Goal: Task Accomplishment & Management: Use online tool/utility

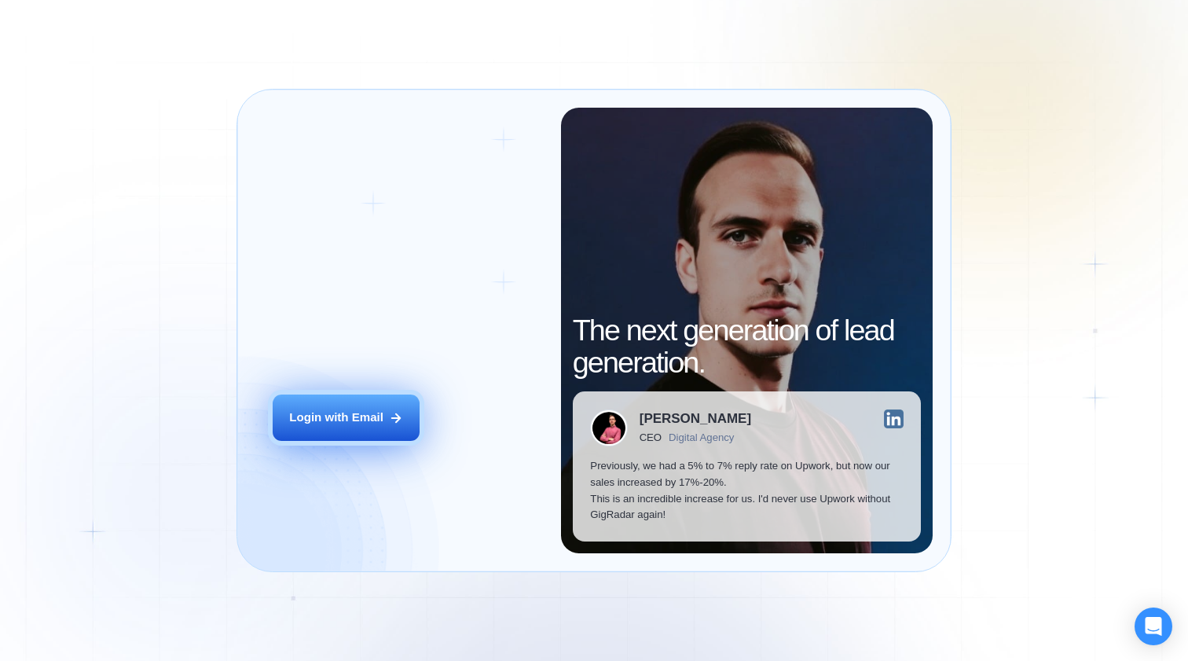
click at [382, 428] on button "Login with Email" at bounding box center [346, 417] width 147 height 46
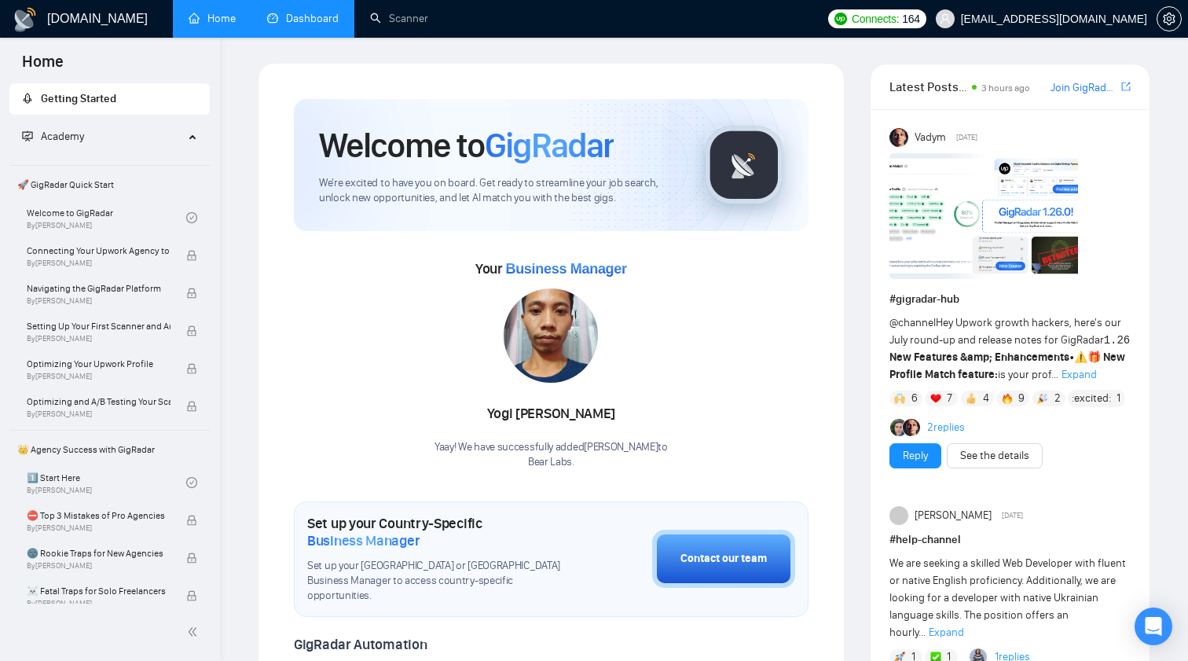
click at [302, 16] on link "Dashboard" at bounding box center [303, 18] width 72 height 13
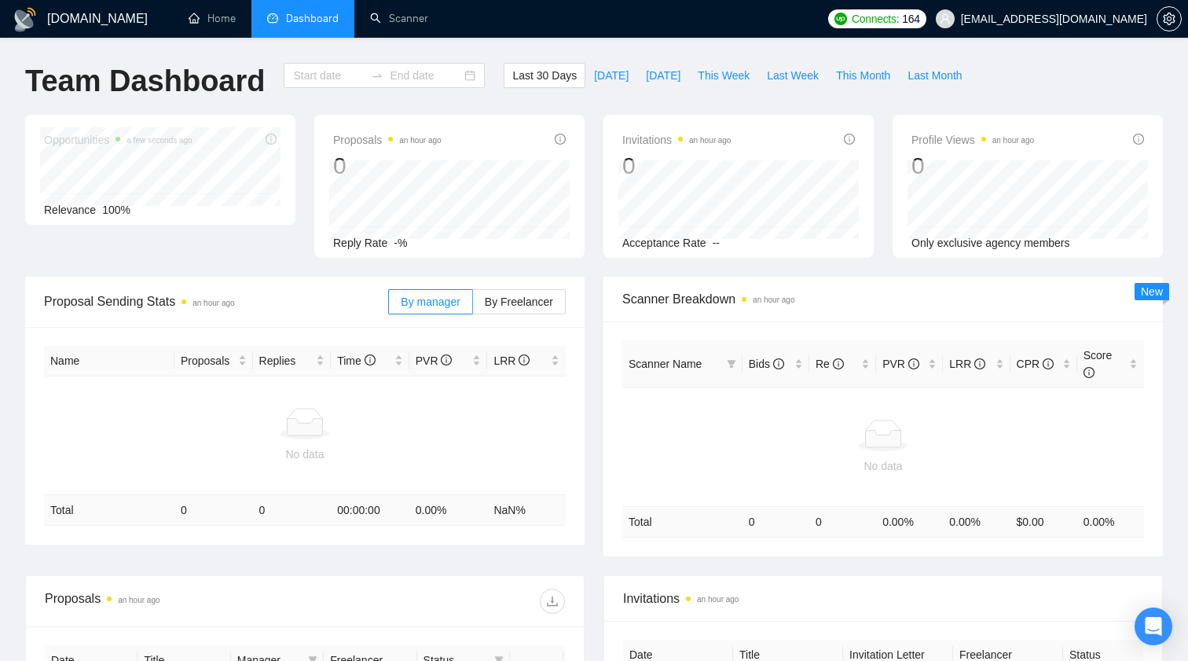
type input "[DATE]"
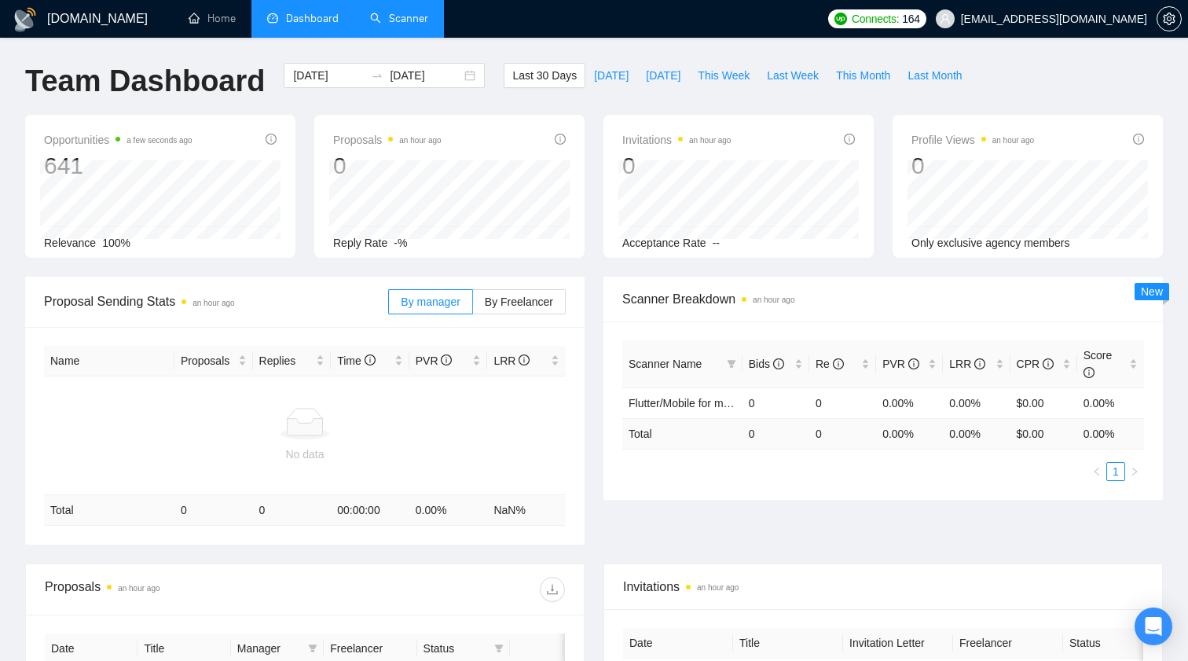
click at [403, 12] on link "Scanner" at bounding box center [399, 18] width 58 height 13
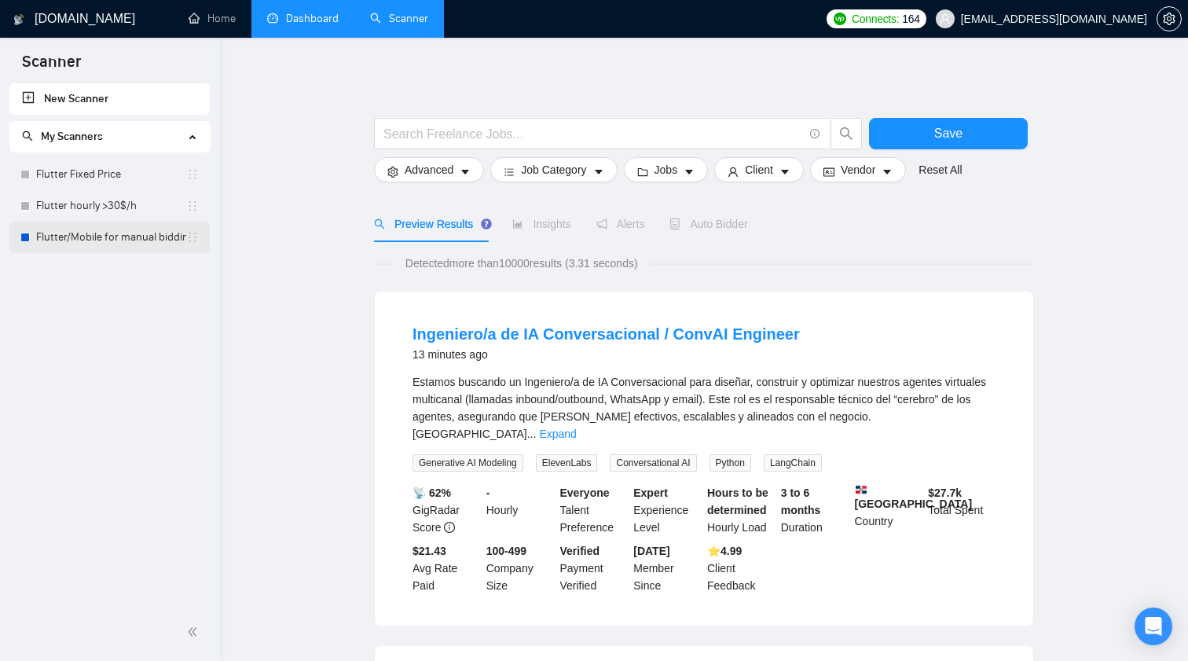
click at [95, 233] on link "Flutter/Mobile for manual bidding" at bounding box center [111, 237] width 150 height 31
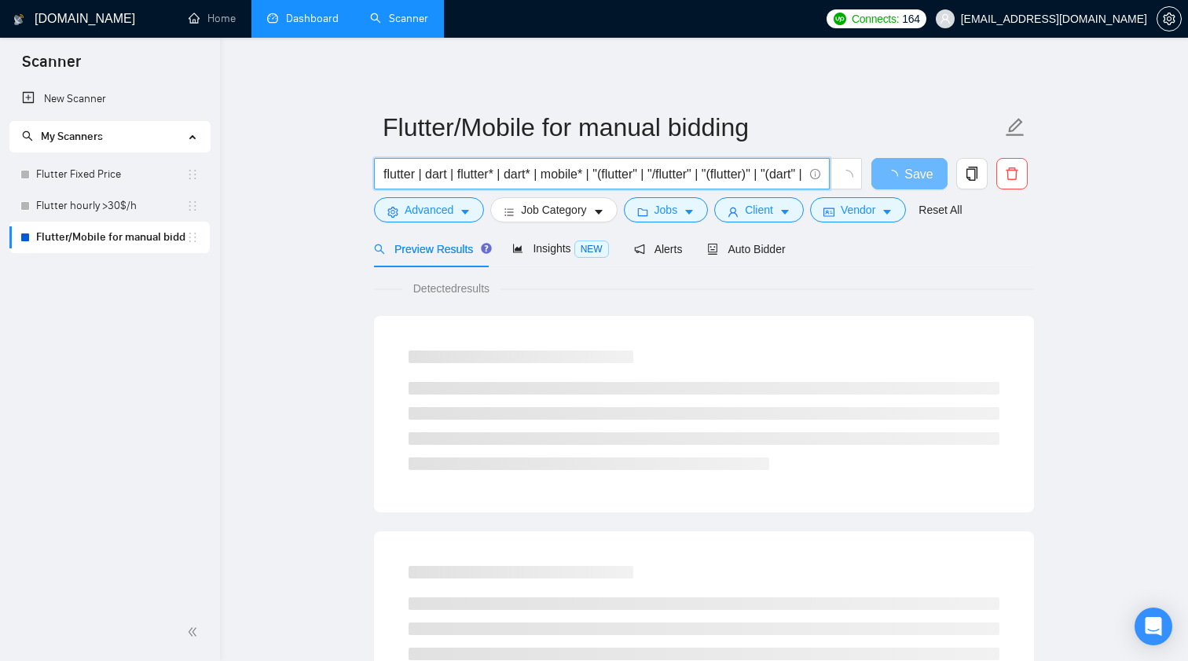
click at [431, 174] on input "flutter | dart | flutter* | dart* | mobile* | "(flutter" | "/flutter" | "(flutt…" at bounding box center [593, 174] width 420 height 20
click at [577, 183] on input "flutter | dart | flutter* | dart* | mobile* | "(flutter" | "/flutter" | "(flutt…" at bounding box center [593, 174] width 420 height 20
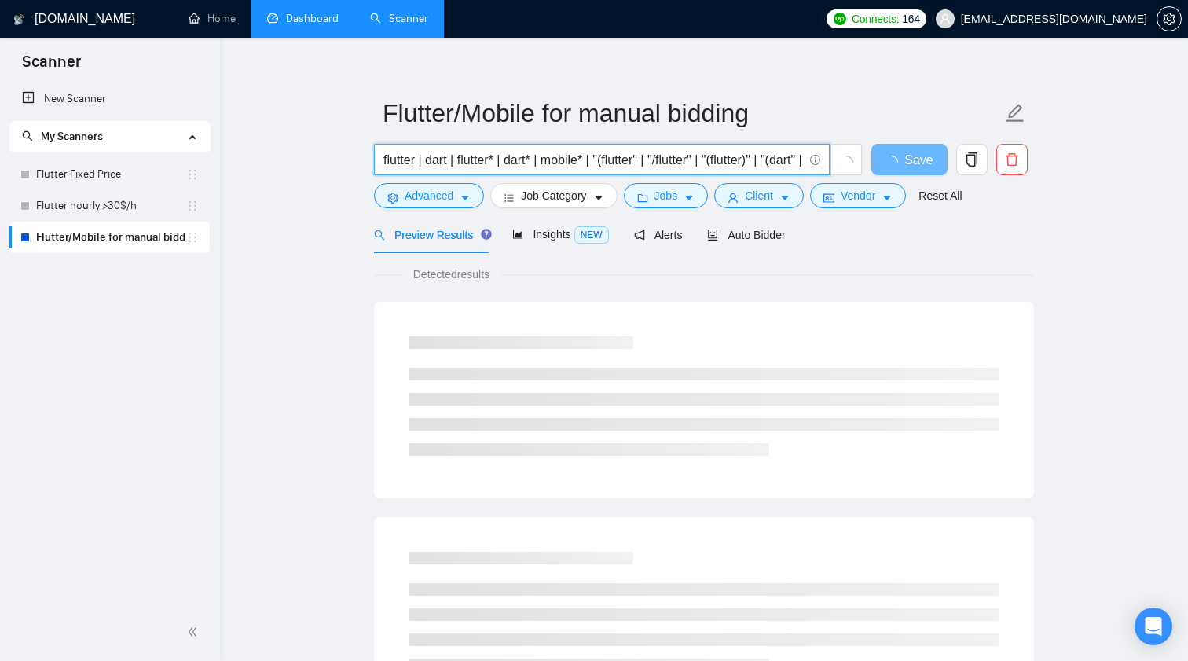
scroll to position [15, 0]
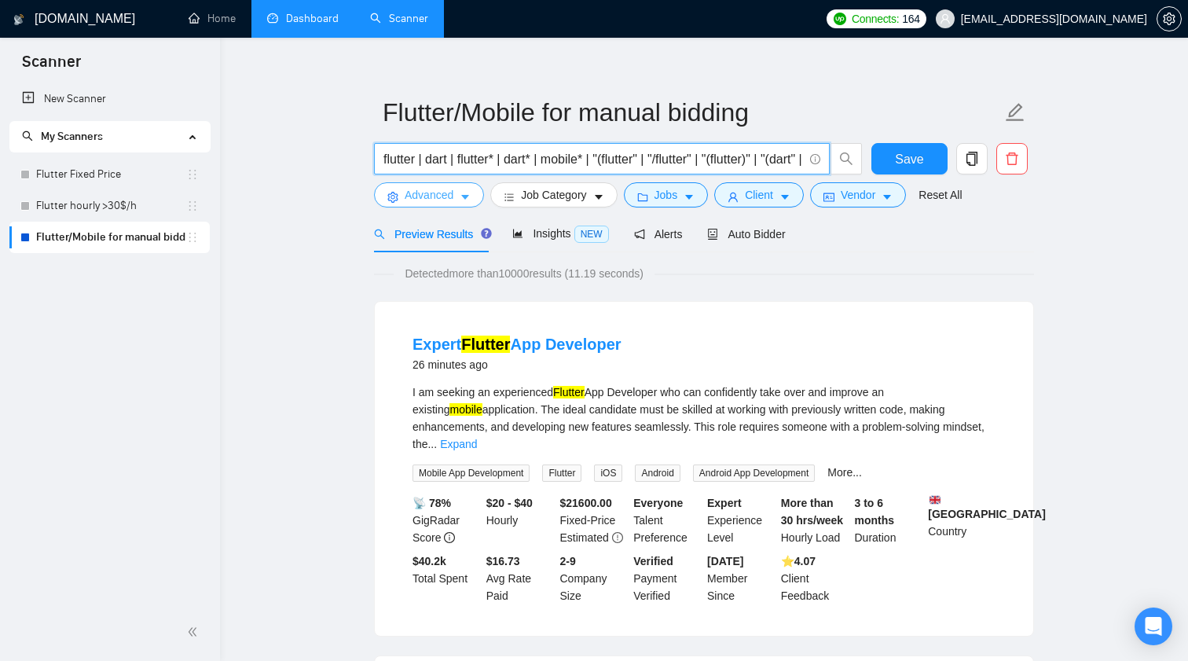
click at [451, 195] on span "Advanced" at bounding box center [429, 194] width 49 height 17
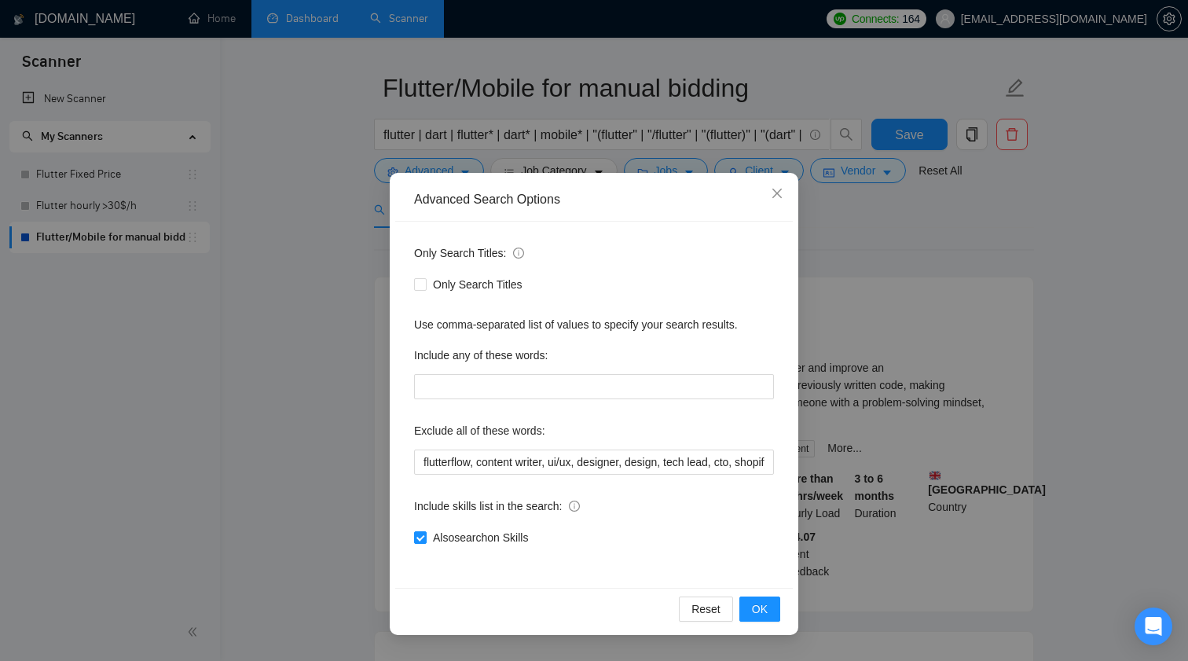
scroll to position [63, 0]
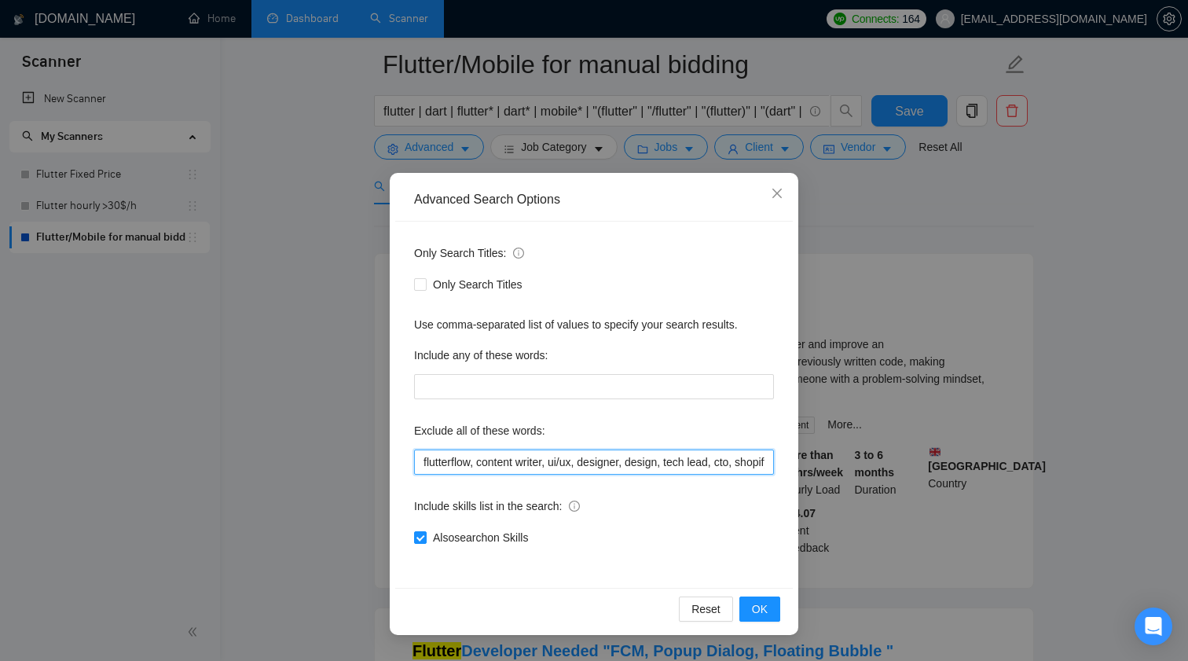
click at [479, 459] on input "flutterflow, content writer, ui/ux, designer, design, tech lead, cto, shopify, …" at bounding box center [594, 461] width 360 height 25
type input "content writer, design, react native, xamarin, AR, hacked, lead, elementor, met…"
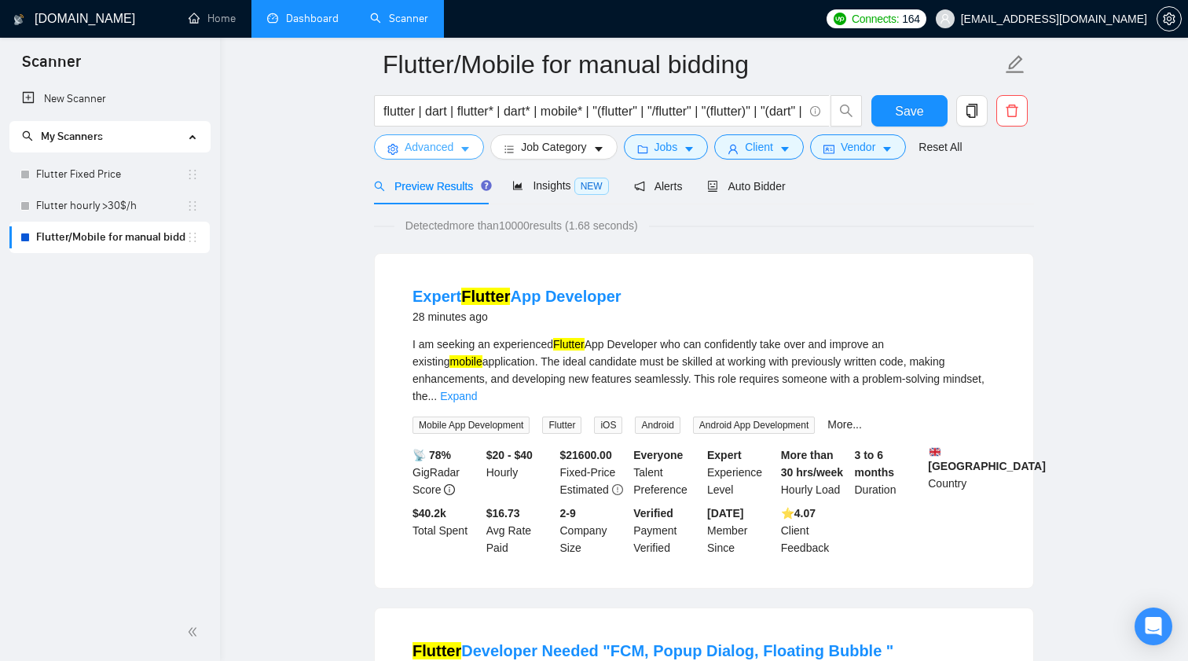
click at [441, 143] on span "Advanced" at bounding box center [429, 146] width 49 height 17
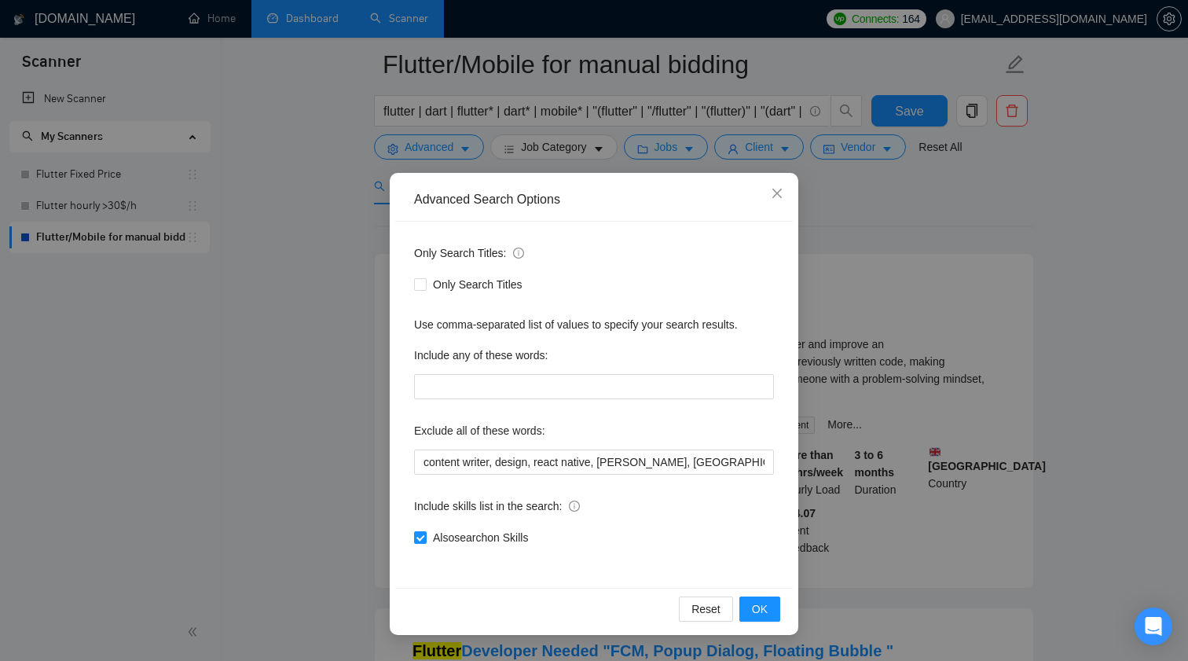
scroll to position [119, 0]
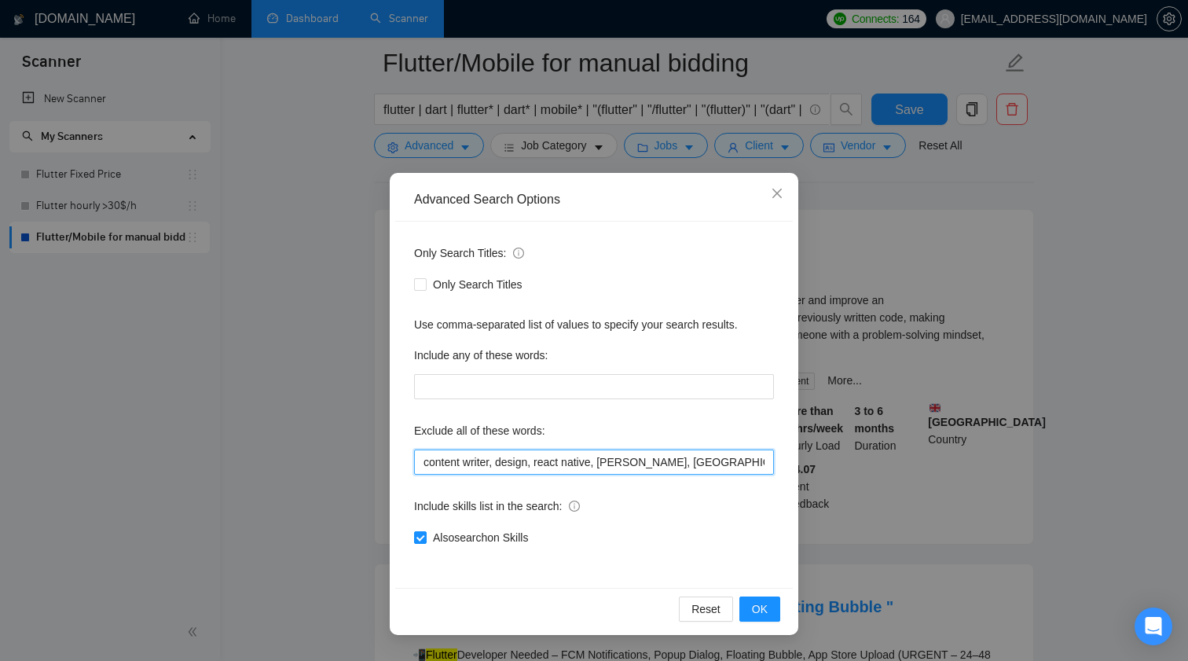
click at [566, 472] on input "content writer, design, react native, xamarin, AR, hacked, lead, elementor, met…" at bounding box center [594, 461] width 360 height 25
drag, startPoint x: 570, startPoint y: 468, endPoint x: 579, endPoint y: 464, distance: 9.9
click at [579, 464] on input "content writer, design, react native, xamarin, AR, hacked, lead, elementor, met…" at bounding box center [594, 461] width 360 height 25
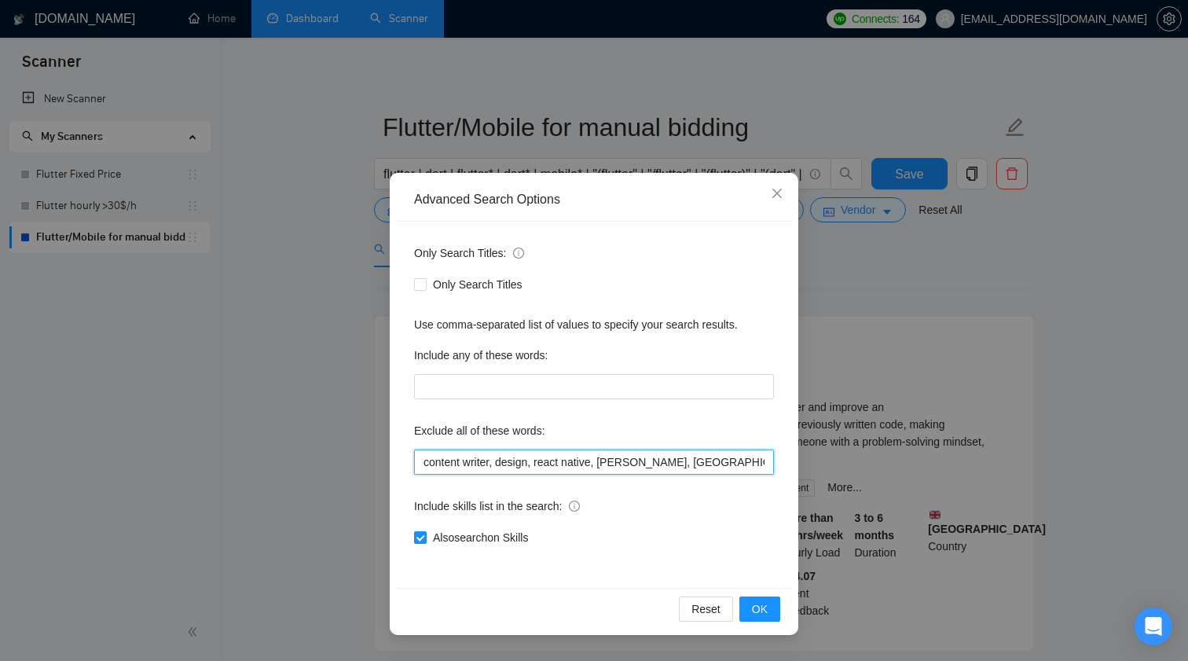
scroll to position [0, 0]
click at [662, 460] on input "content writer, design, react native, xamarin, AR, hacked, lead, elementor, met…" at bounding box center [594, 461] width 360 height 25
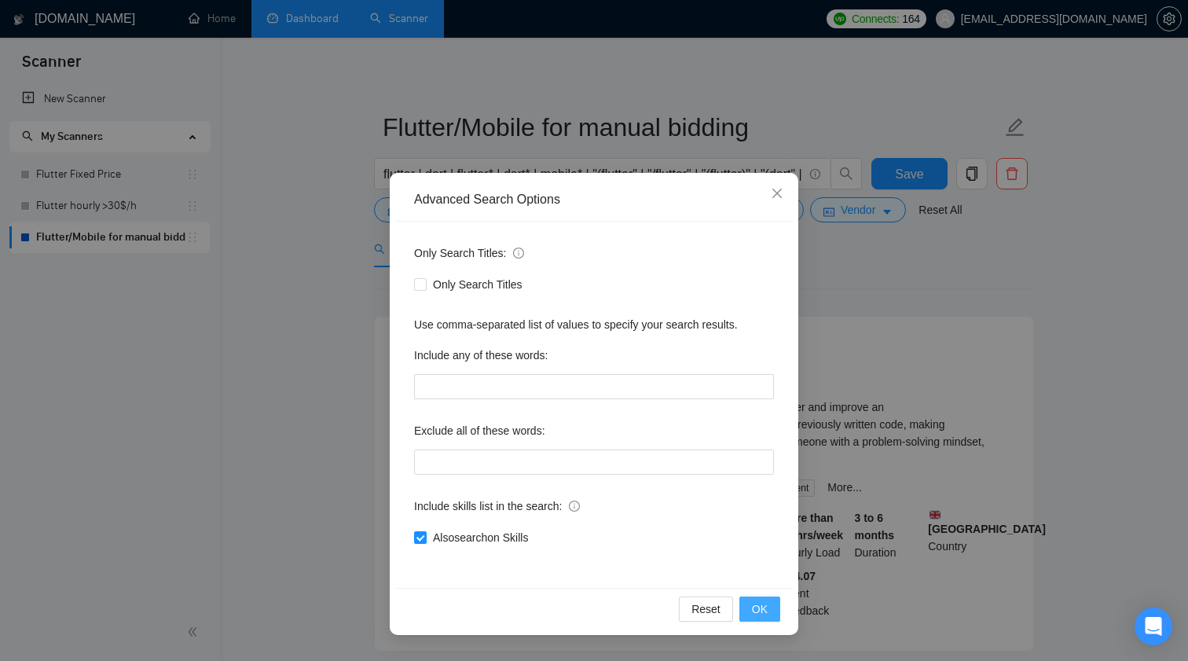
click at [768, 600] on button "OK" at bounding box center [759, 608] width 41 height 25
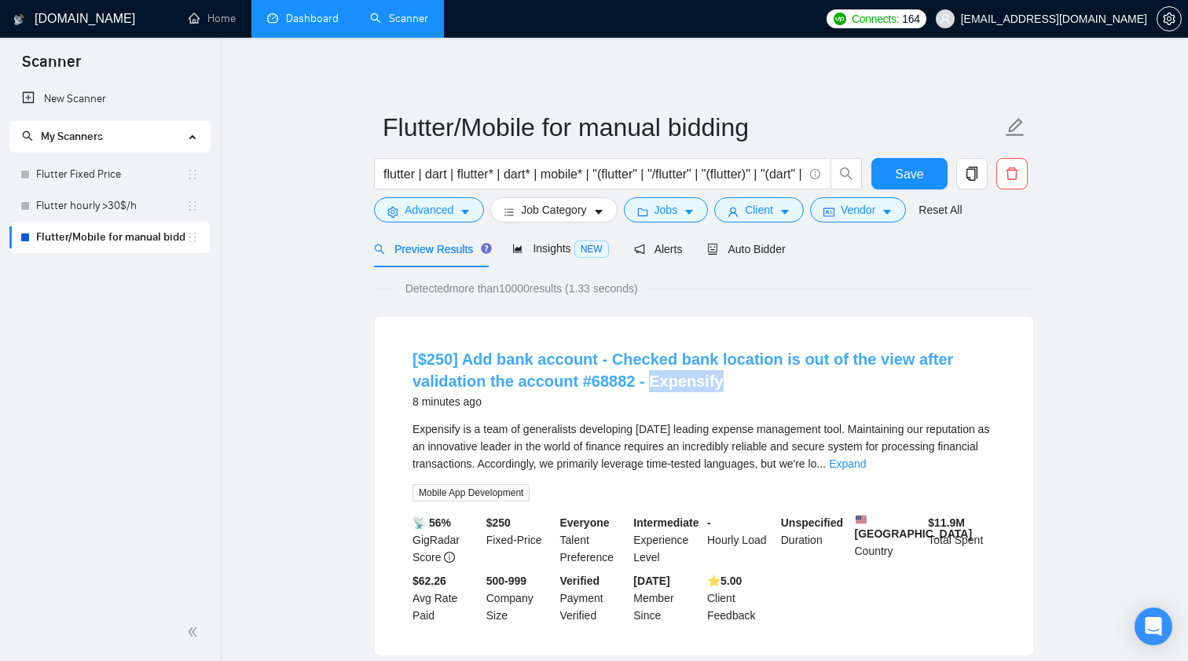
drag, startPoint x: 733, startPoint y: 381, endPoint x: 649, endPoint y: 386, distance: 84.2
click at [649, 386] on h4 "[$250] Add bank account - Checked bank location is out of the view after valida…" at bounding box center [704, 370] width 583 height 44
copy link "Expensify"
click at [438, 215] on span "Advanced" at bounding box center [429, 209] width 49 height 17
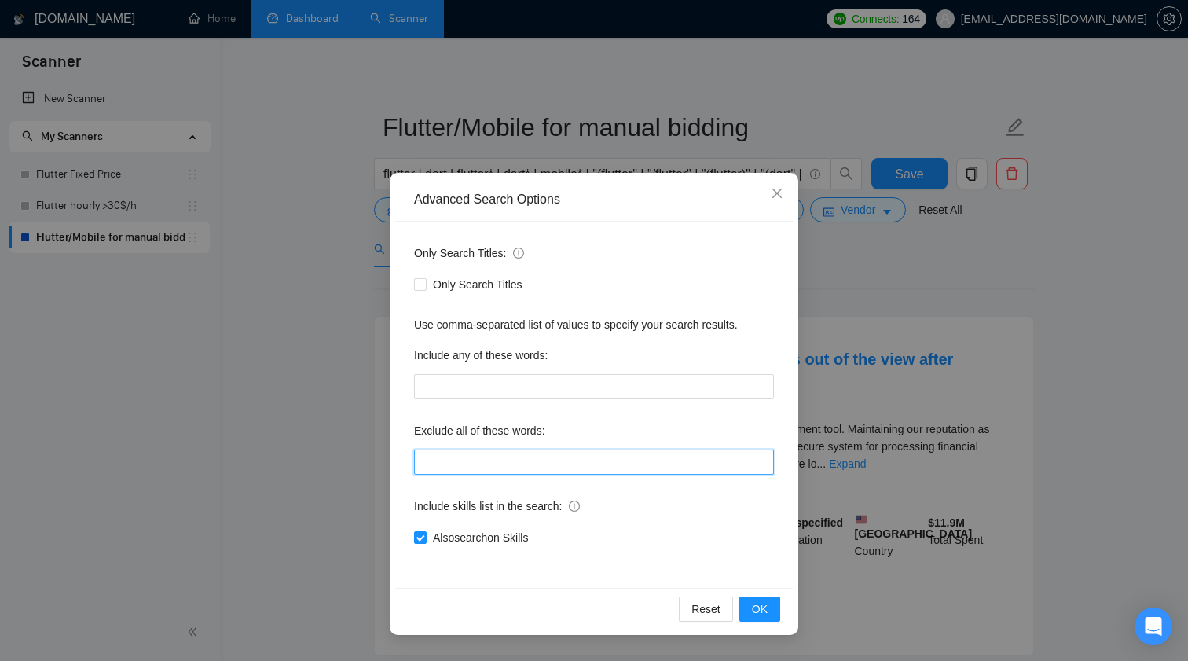
click at [476, 461] on input "text" at bounding box center [594, 461] width 360 height 25
paste input "Expensify"
click at [750, 607] on button "OK" at bounding box center [759, 608] width 41 height 25
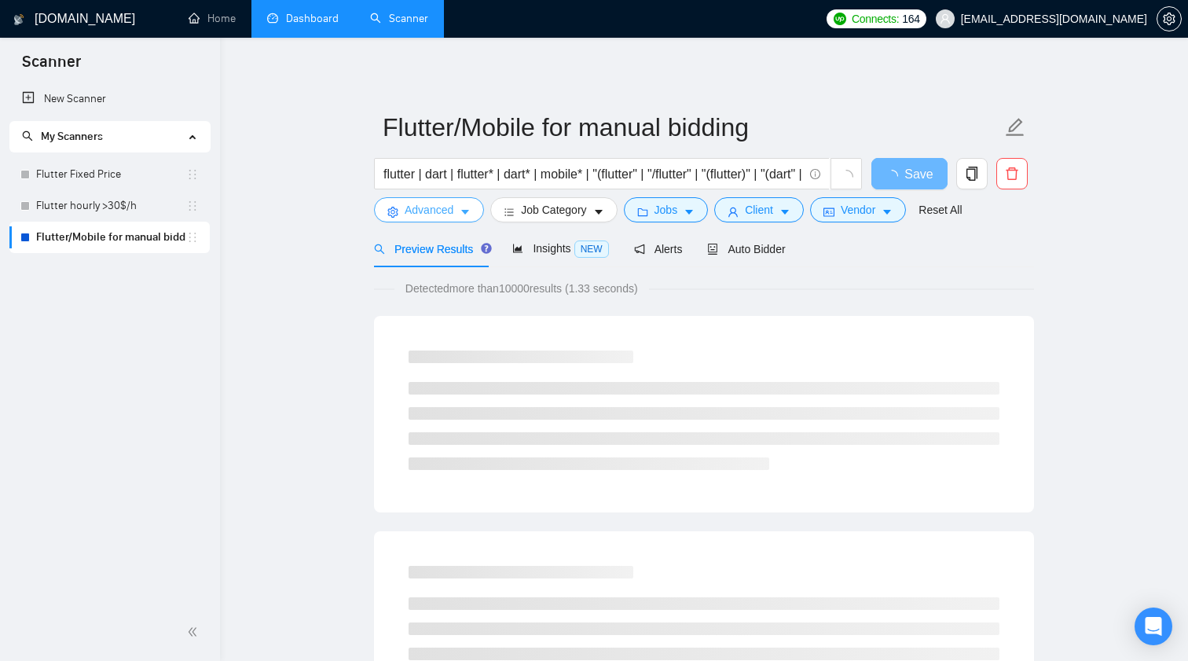
click at [471, 209] on icon "caret-down" at bounding box center [465, 212] width 11 height 11
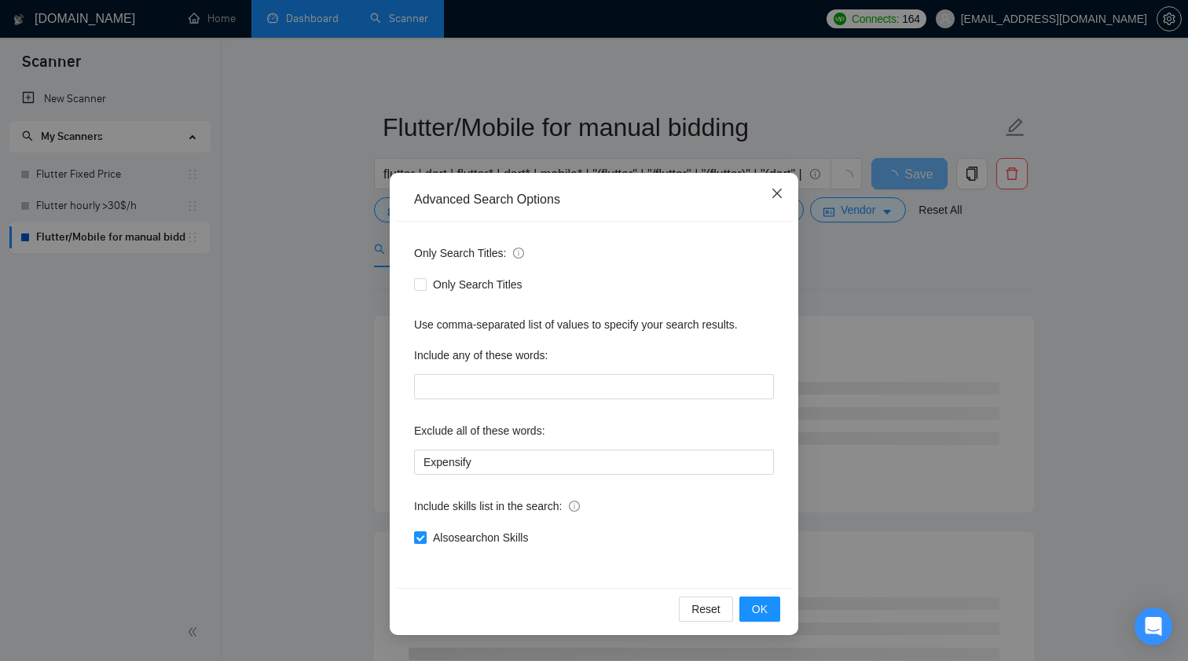
click at [778, 196] on icon "close" at bounding box center [777, 193] width 13 height 13
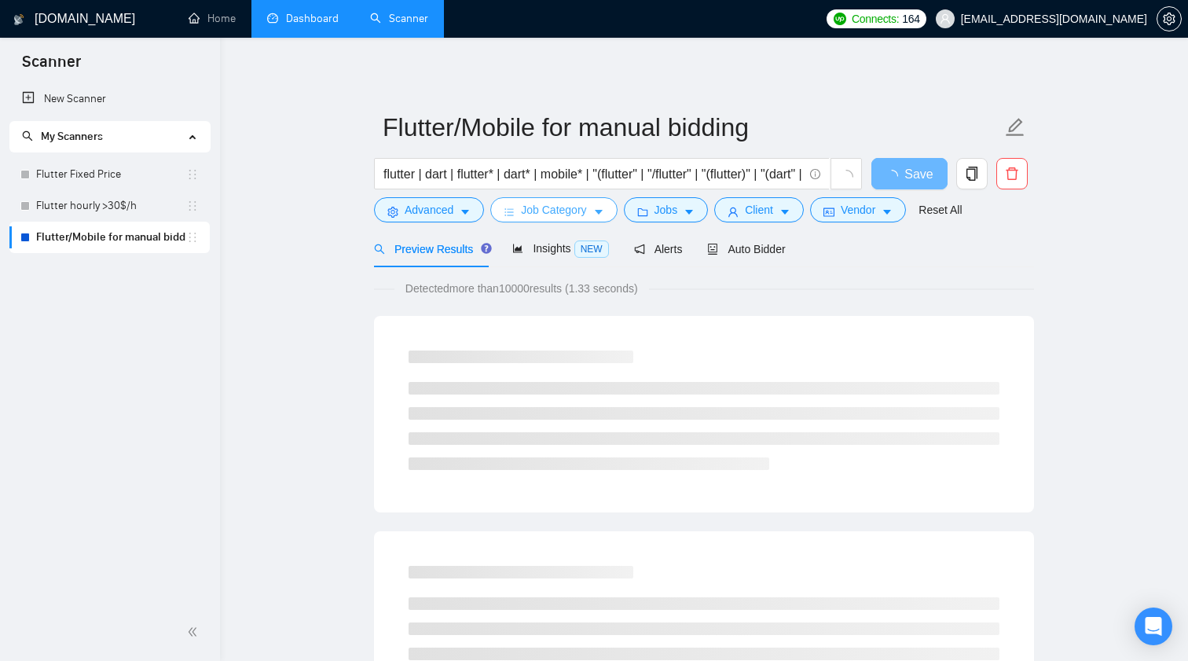
click at [566, 217] on span "Job Category" at bounding box center [553, 209] width 65 height 17
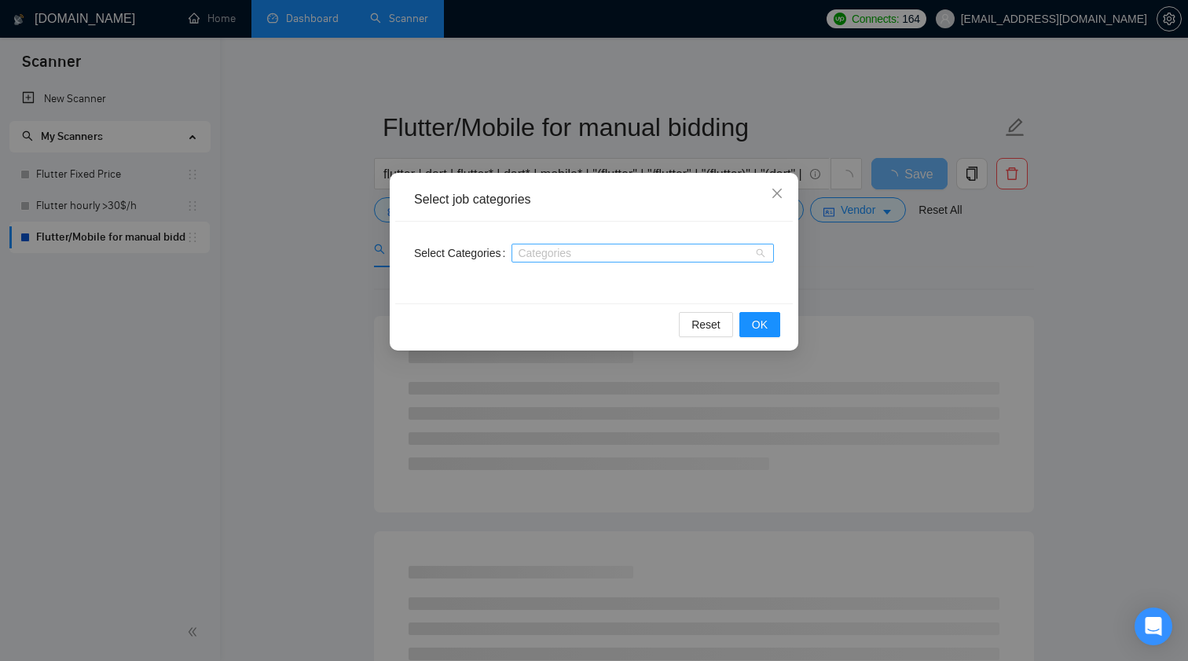
click at [563, 249] on div at bounding box center [634, 253] width 239 height 13
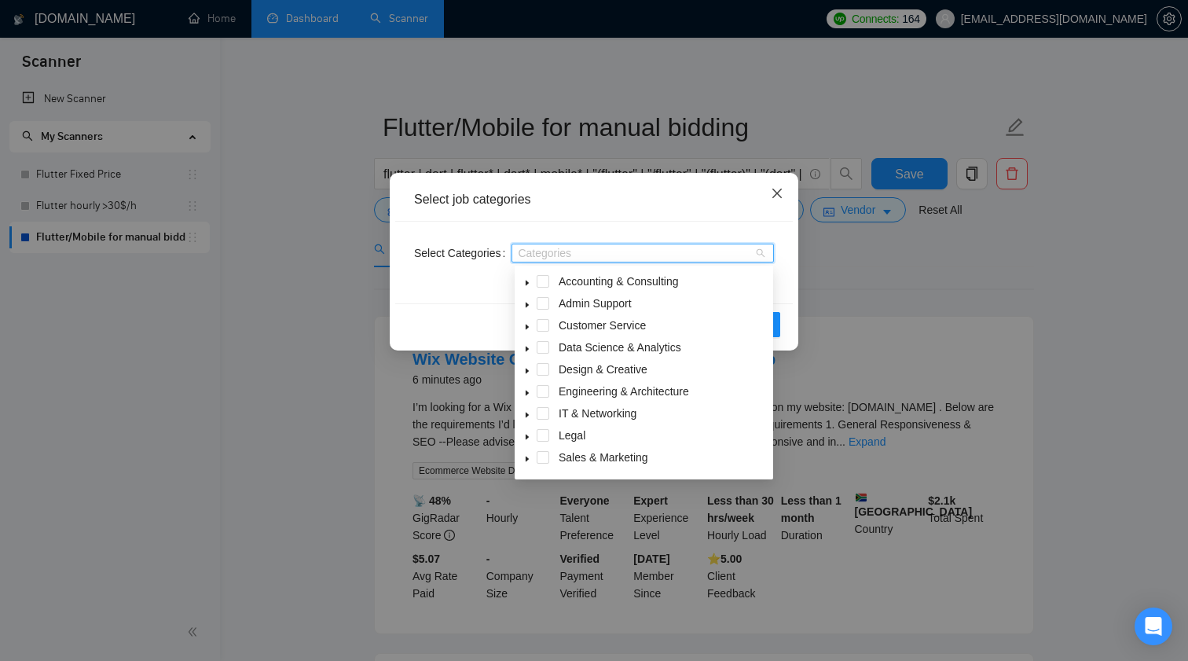
click at [779, 180] on span "Close" at bounding box center [777, 194] width 42 height 42
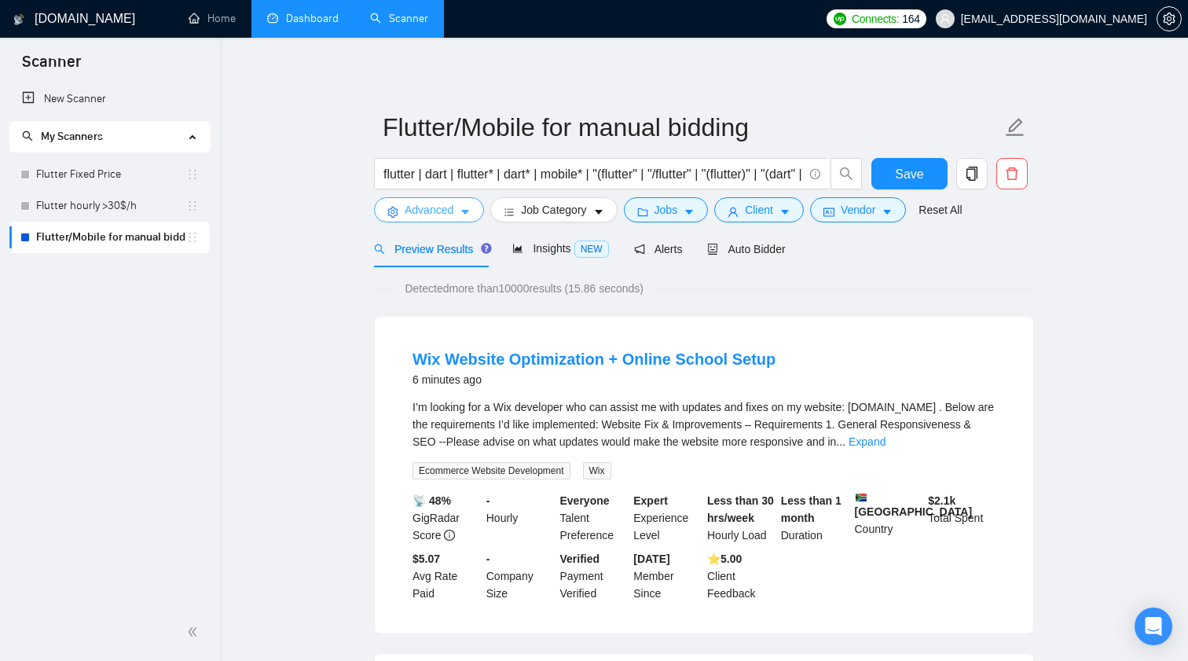
click at [449, 212] on span "Advanced" at bounding box center [429, 209] width 49 height 17
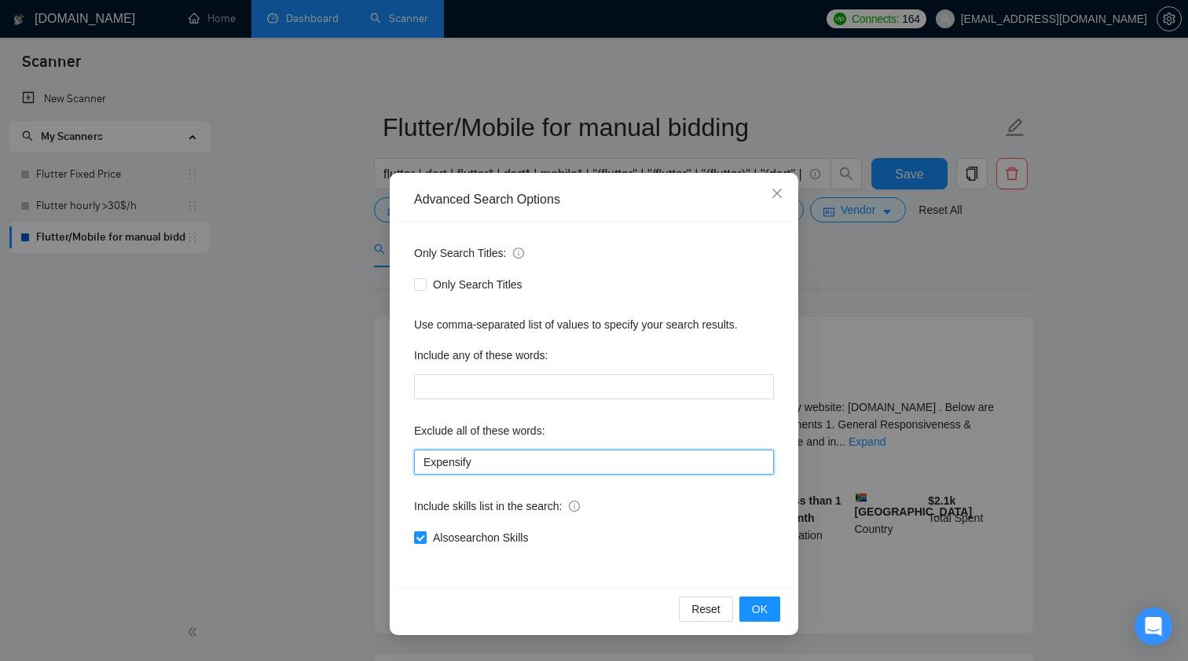
click at [523, 467] on input "Expensify" at bounding box center [594, 461] width 360 height 25
type input "Expensify, "wix developer""
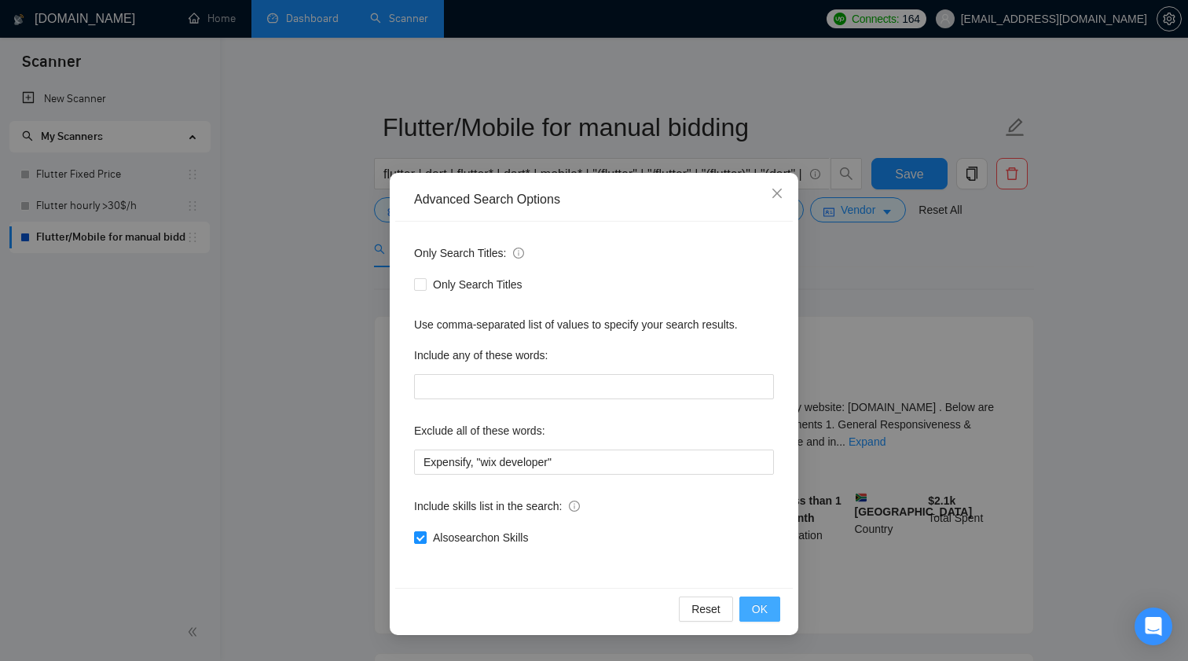
click at [763, 613] on span "OK" at bounding box center [760, 608] width 16 height 17
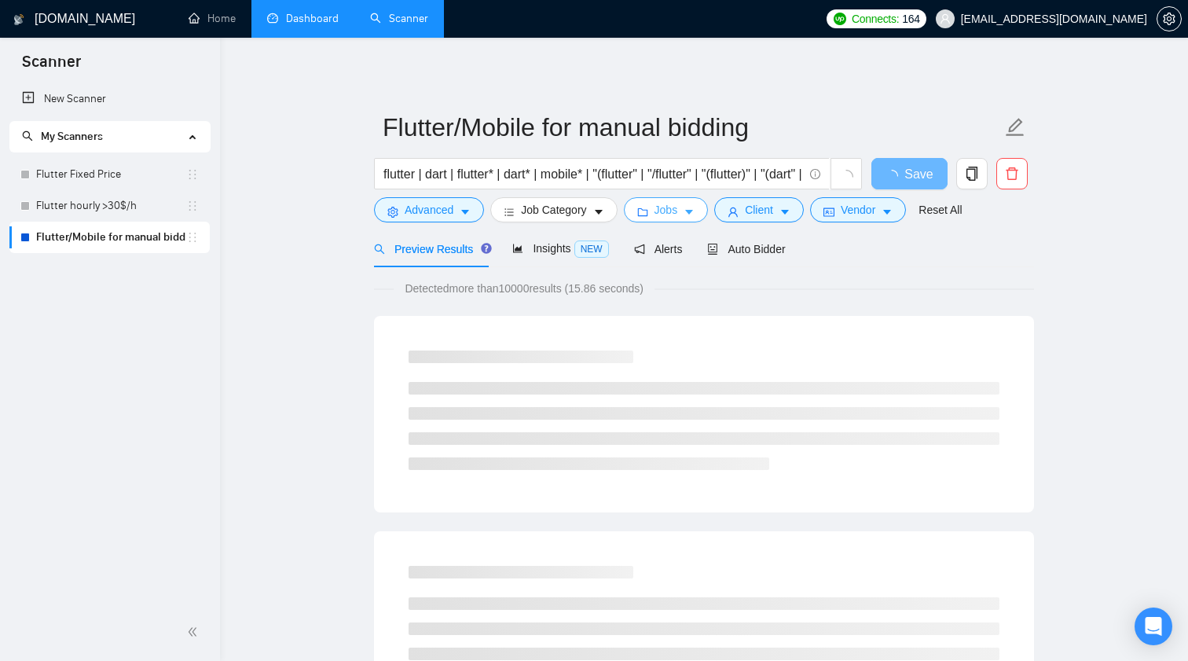
click at [697, 204] on button "Jobs" at bounding box center [666, 209] width 85 height 25
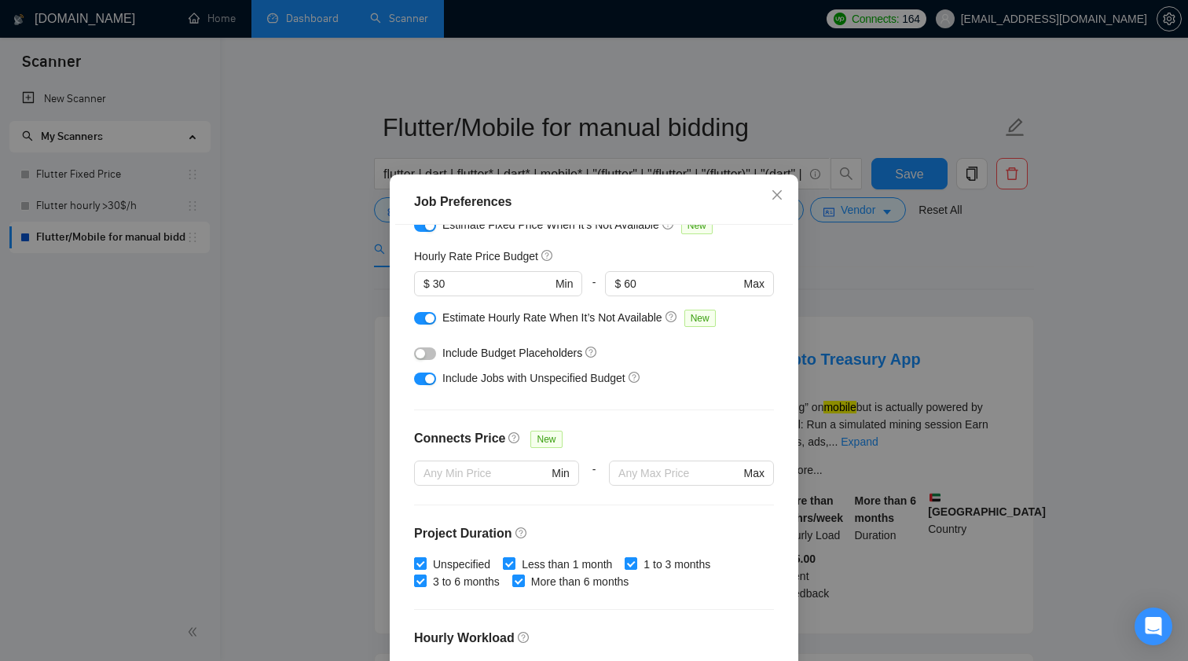
scroll to position [184, 0]
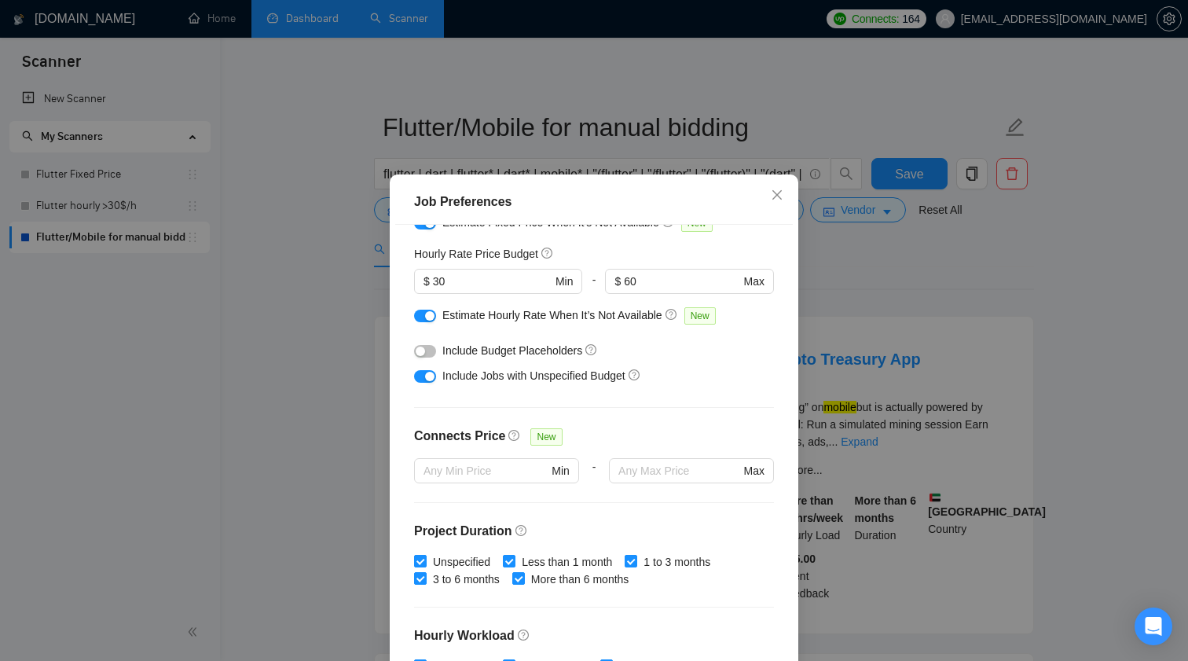
click at [424, 347] on div "button" at bounding box center [420, 351] width 9 height 9
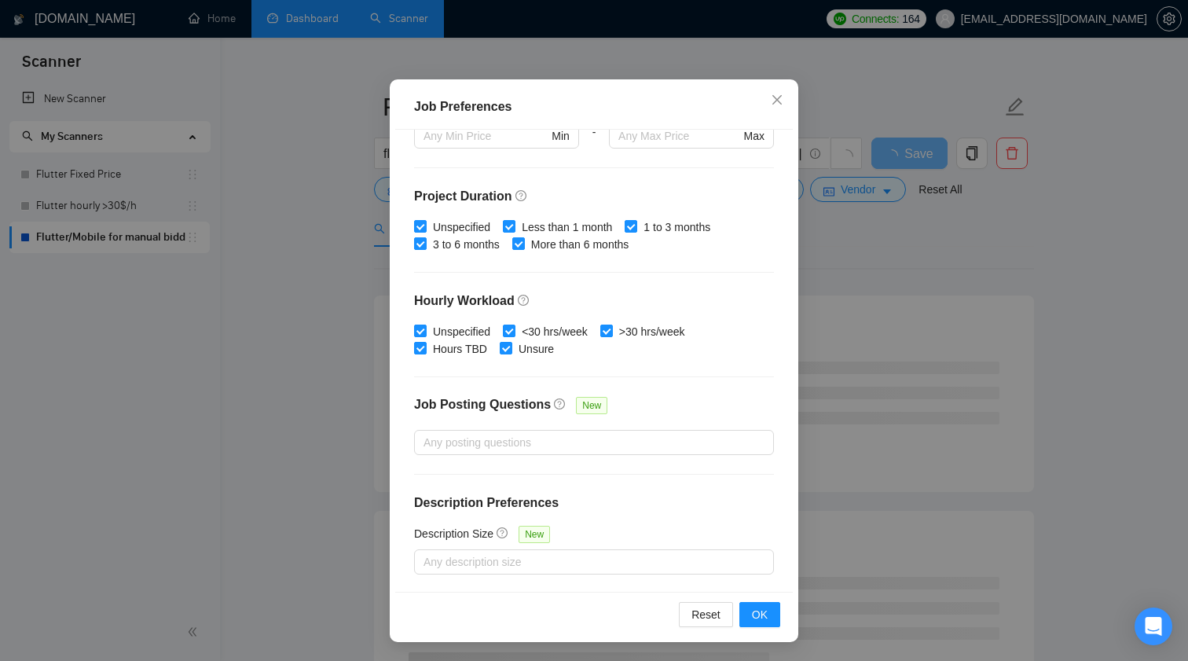
scroll to position [25, 0]
click at [527, 574] on div "Budget Project Type All Fixed Price Hourly Rate Fixed Price Budget $ 0 Min - $ …" at bounding box center [594, 361] width 398 height 463
click at [532, 570] on div at bounding box center [586, 561] width 336 height 19
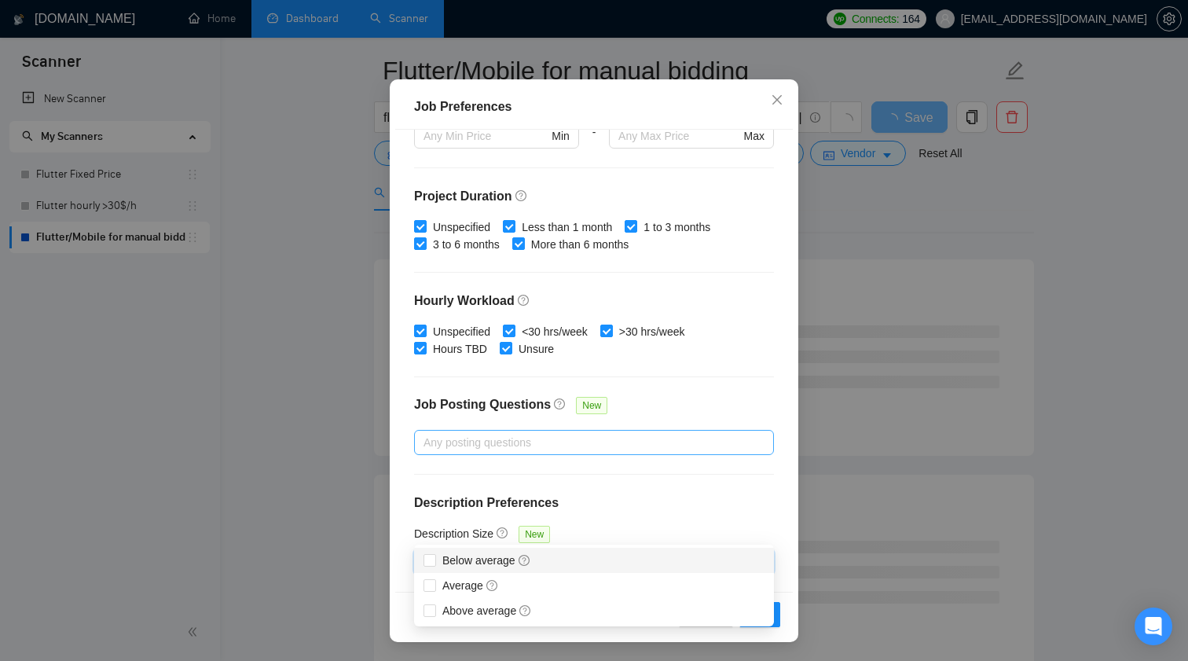
scroll to position [65, 0]
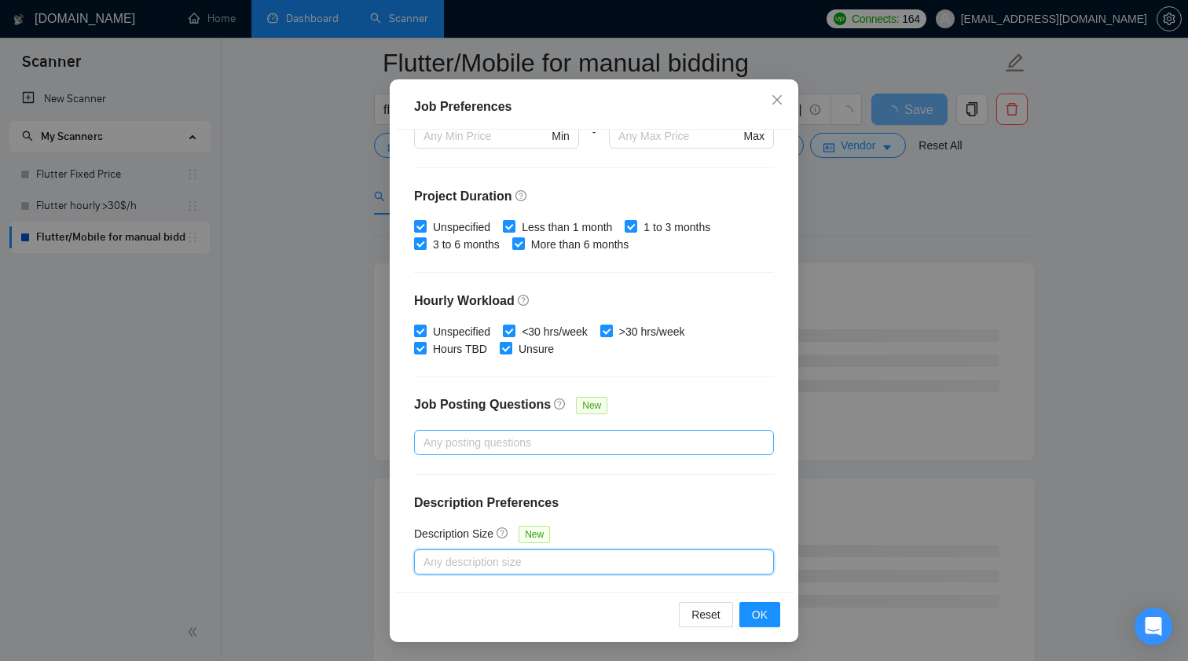
click at [504, 447] on div at bounding box center [586, 442] width 336 height 19
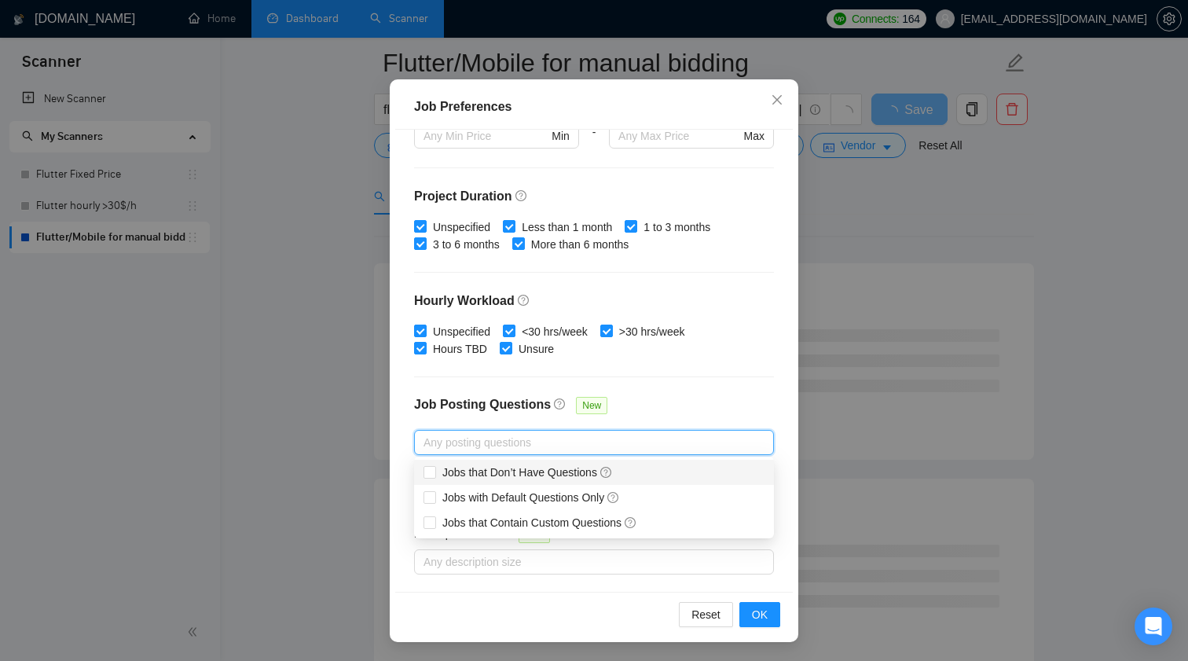
click at [541, 407] on h4 "Job Posting Questions" at bounding box center [482, 404] width 137 height 19
click at [427, 433] on input "Job Posting Questions New" at bounding box center [425, 442] width 3 height 19
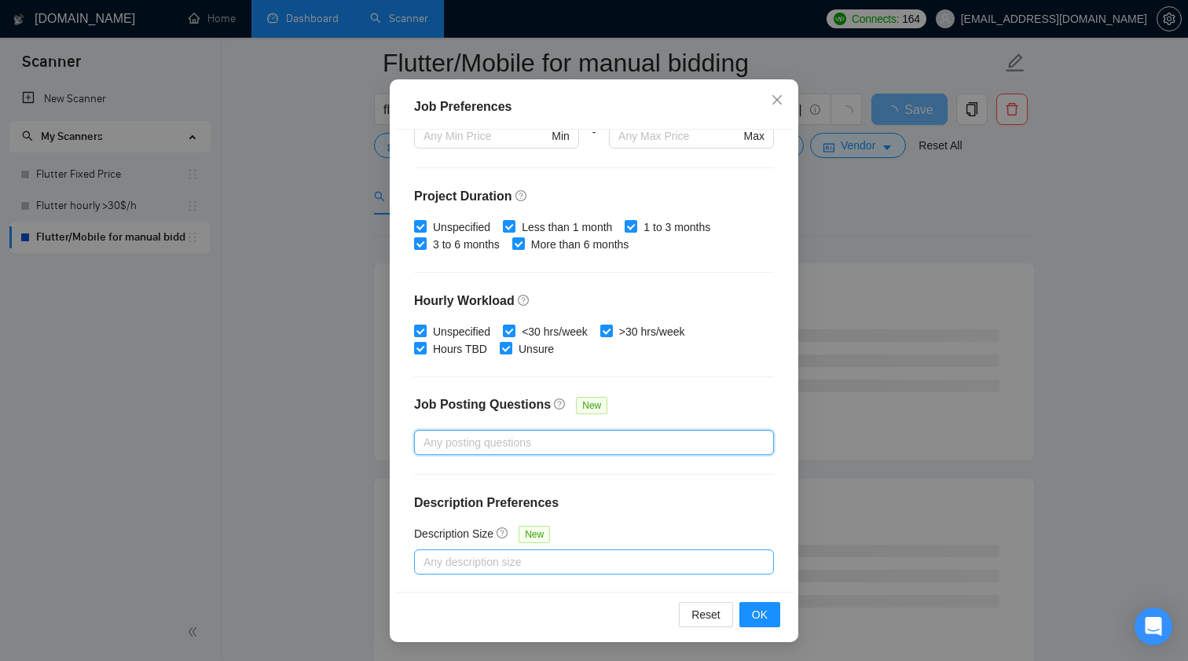
click at [506, 553] on div at bounding box center [586, 561] width 336 height 19
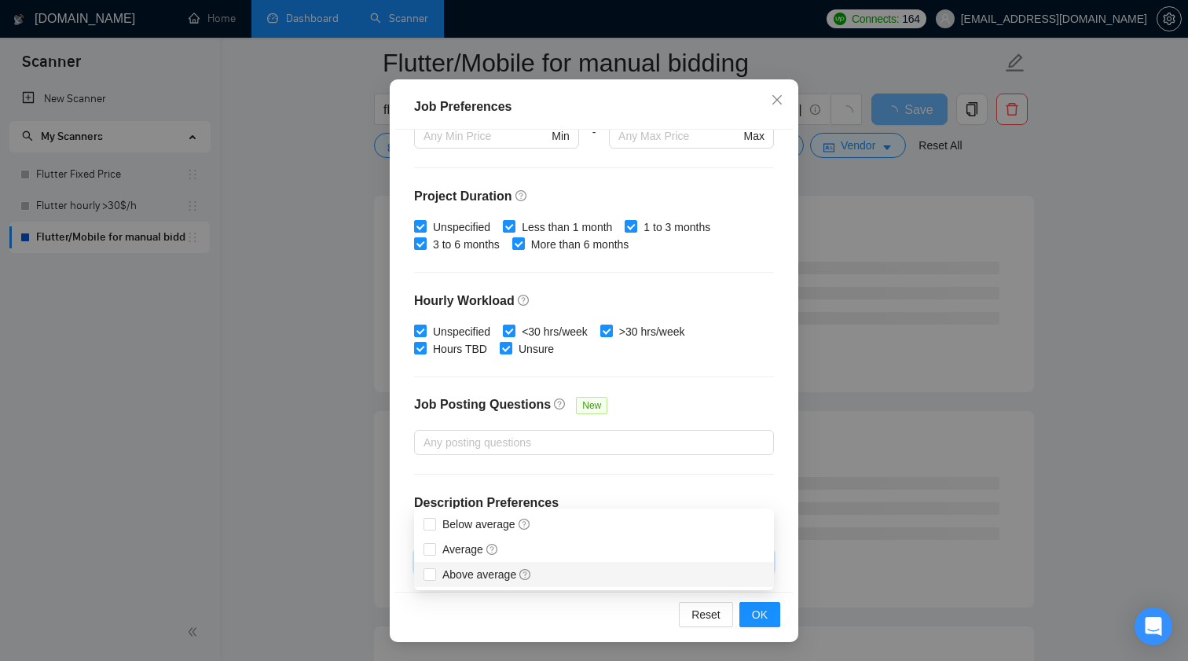
scroll to position [152, 0]
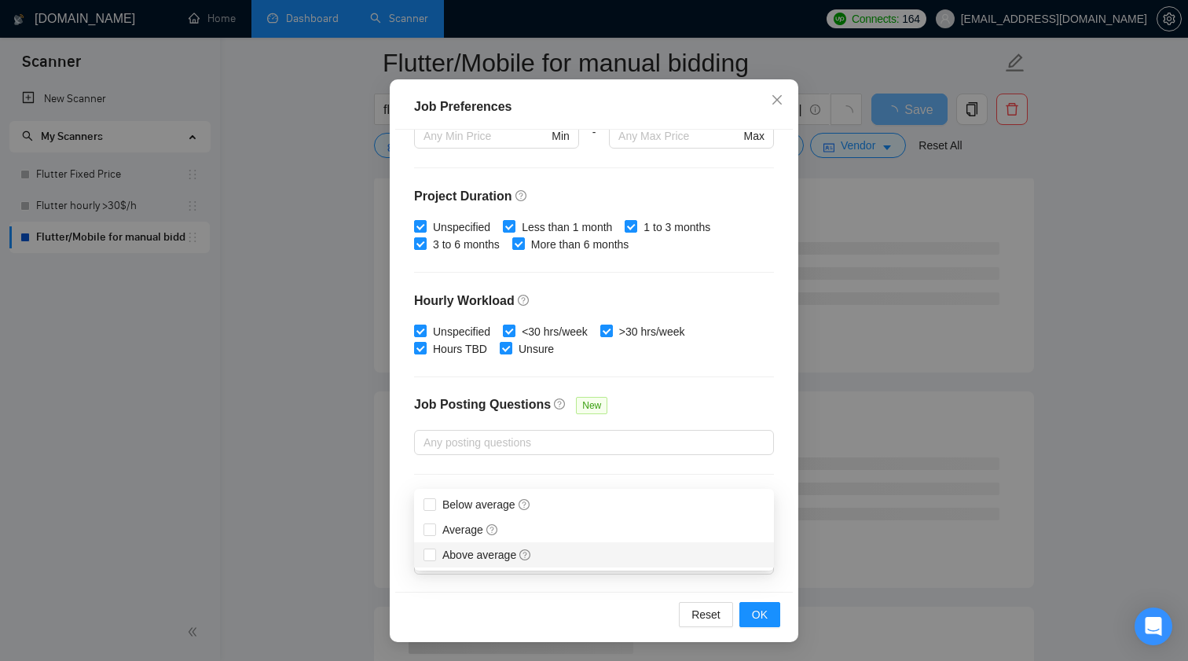
click at [509, 603] on div "Reset OK" at bounding box center [594, 614] width 398 height 45
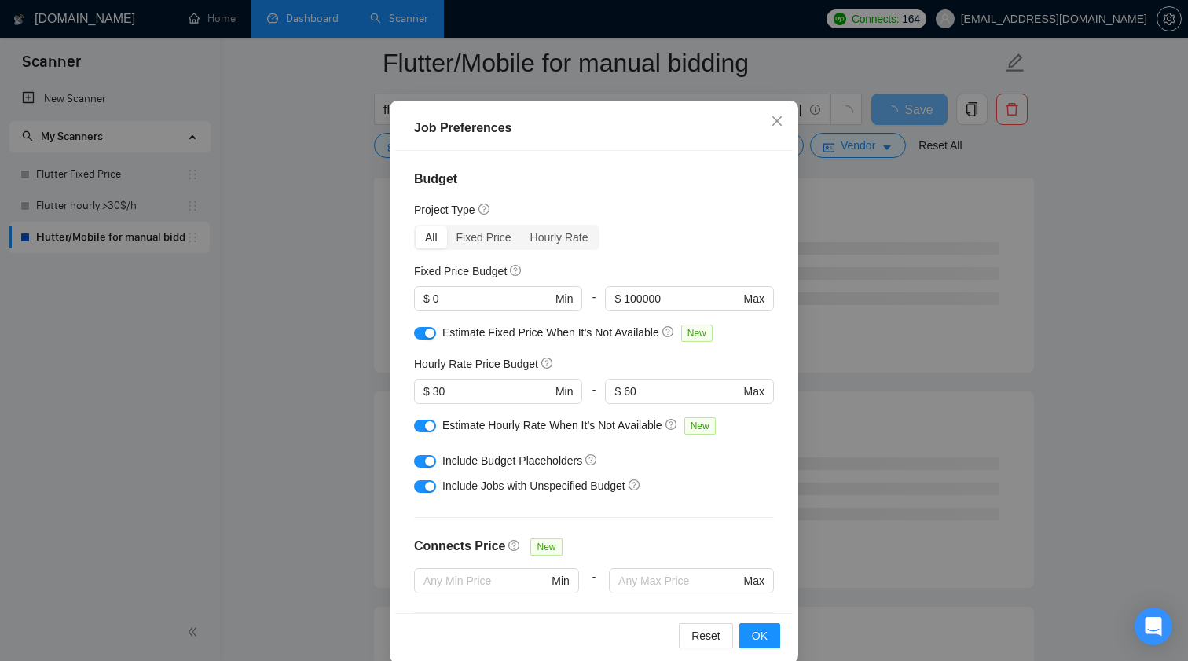
scroll to position [72, 0]
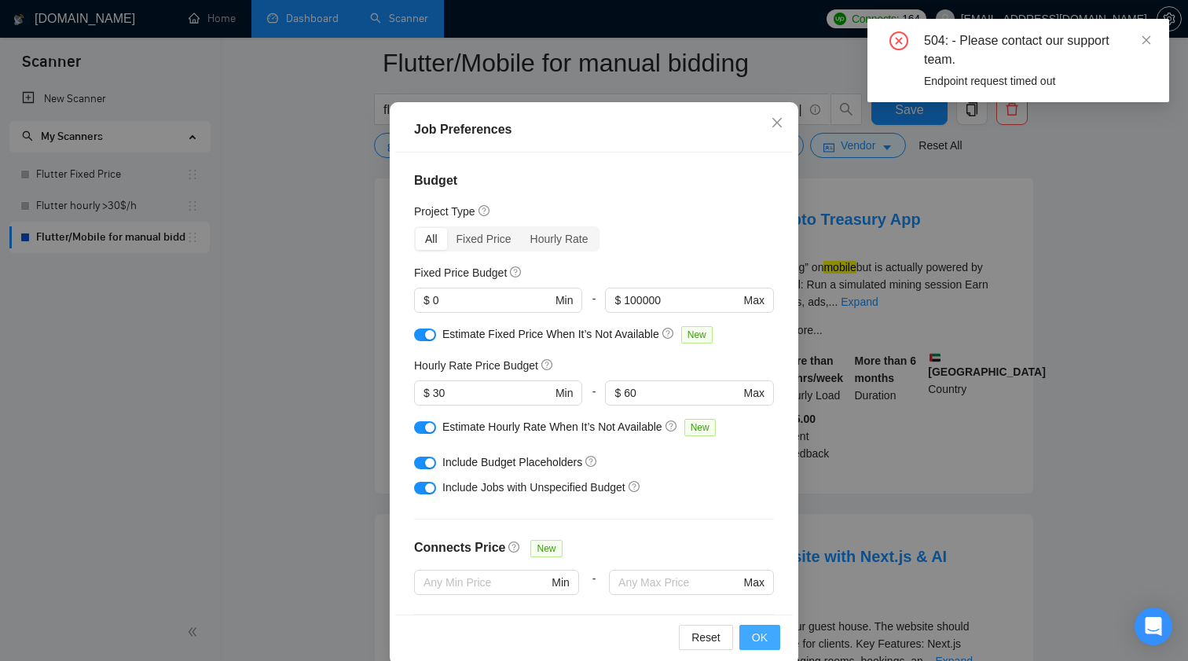
click at [762, 633] on span "OK" at bounding box center [760, 637] width 16 height 17
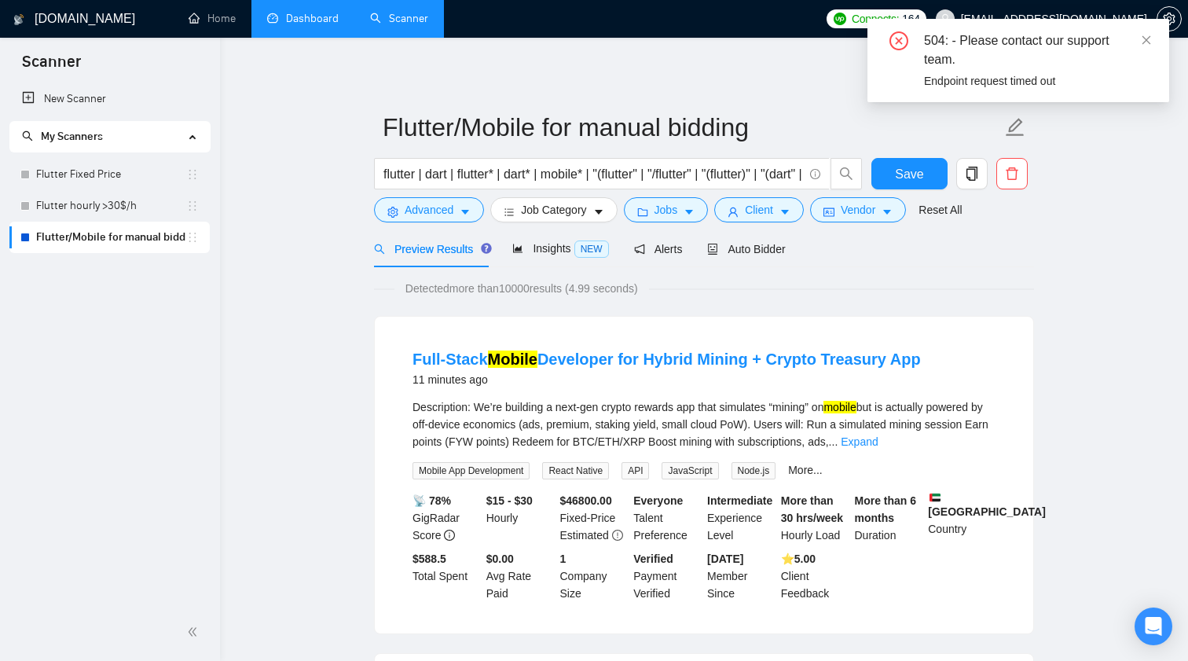
scroll to position [0, 0]
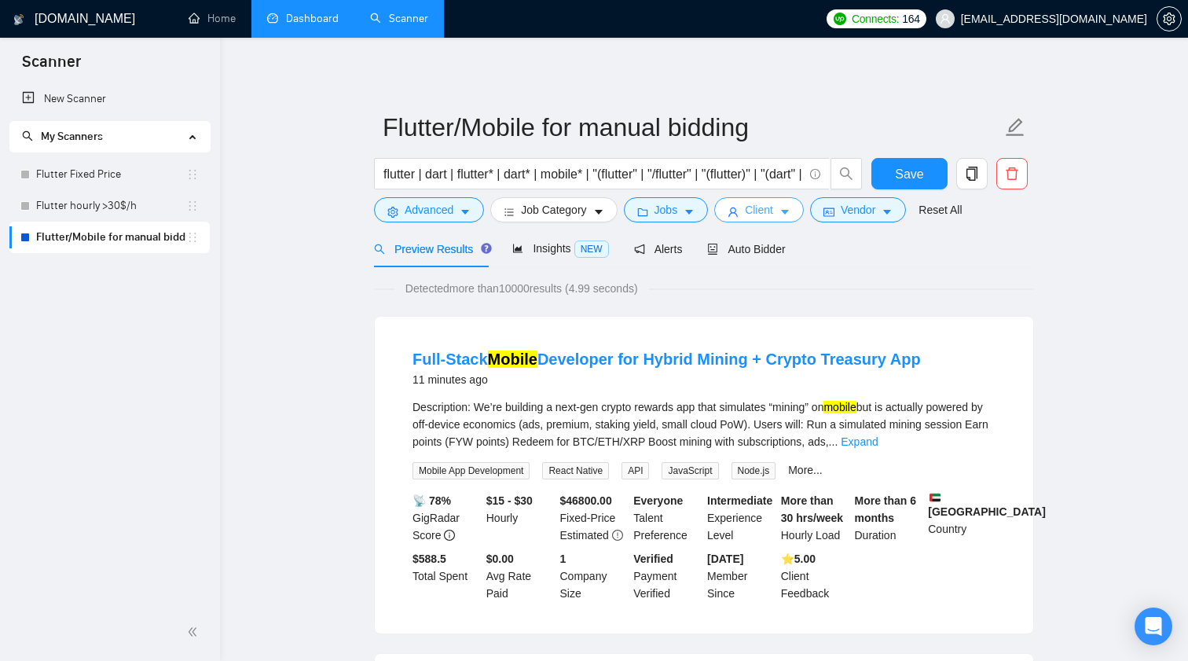
click at [768, 207] on span "Client" at bounding box center [759, 209] width 28 height 17
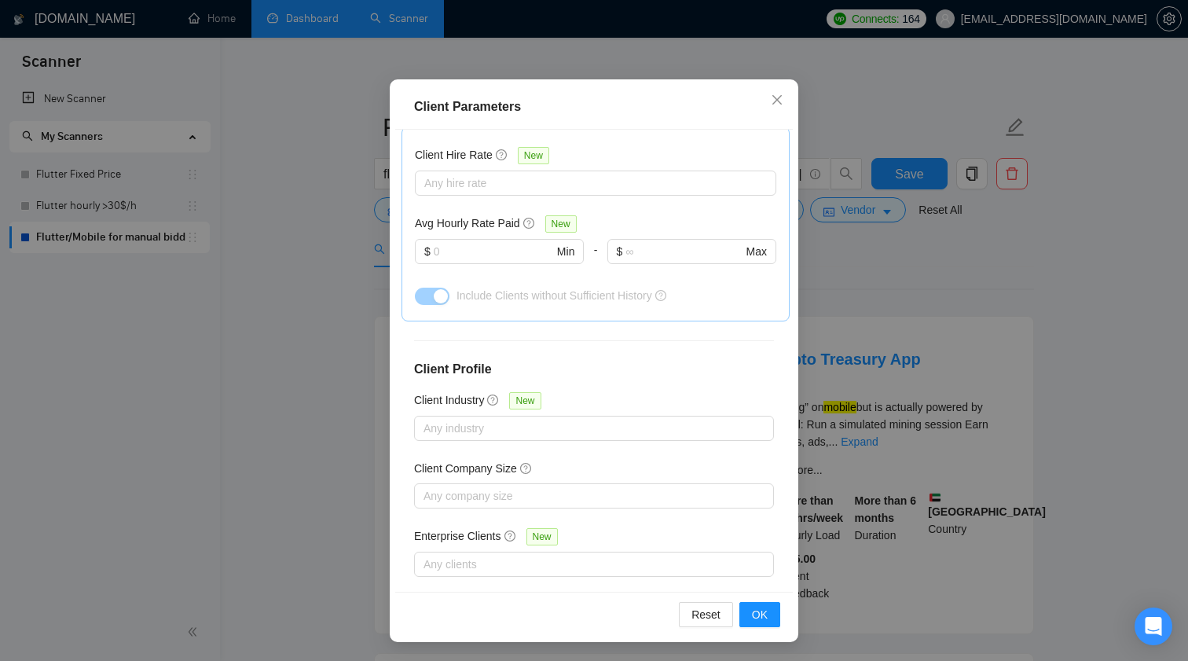
scroll to position [95, 0]
click at [759, 602] on button "OK" at bounding box center [759, 614] width 41 height 25
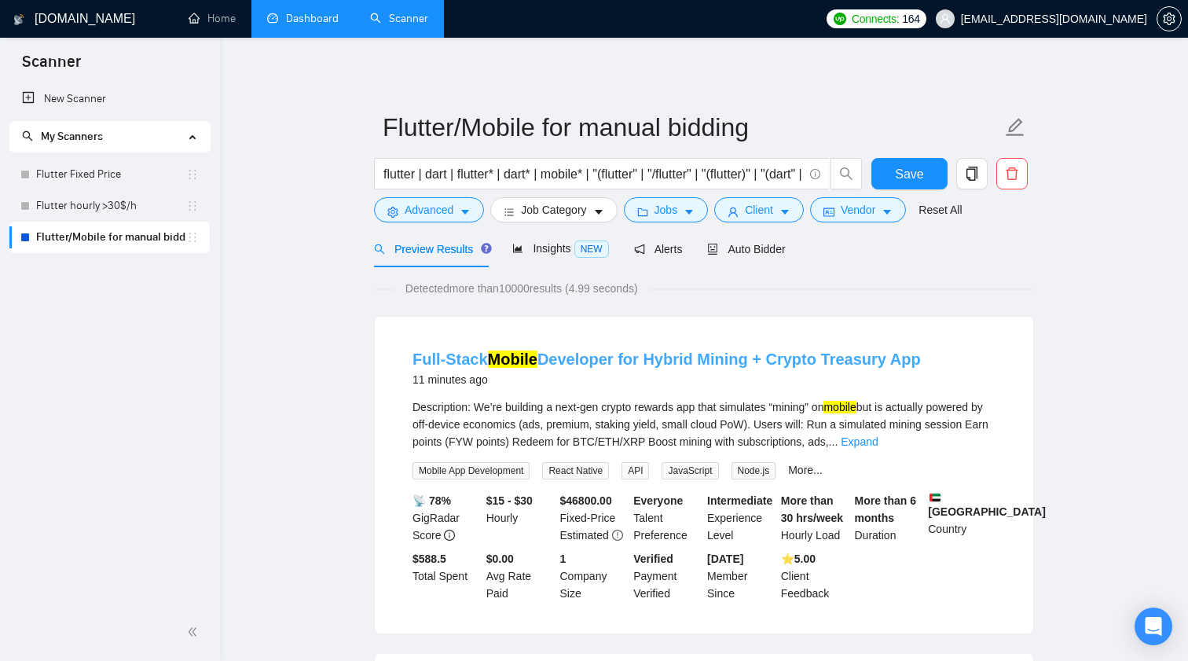
scroll to position [0, 0]
click at [875, 207] on span "Vendor" at bounding box center [858, 209] width 35 height 17
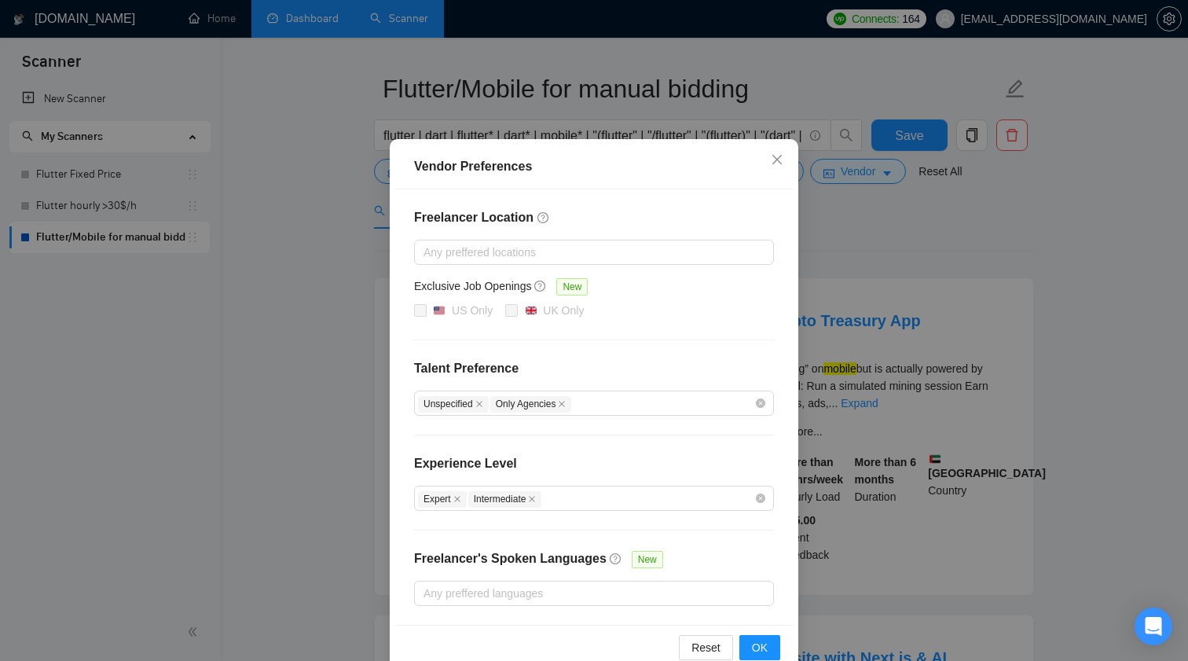
scroll to position [35, 0]
click at [553, 581] on div "Any preffered languages" at bounding box center [594, 592] width 360 height 25
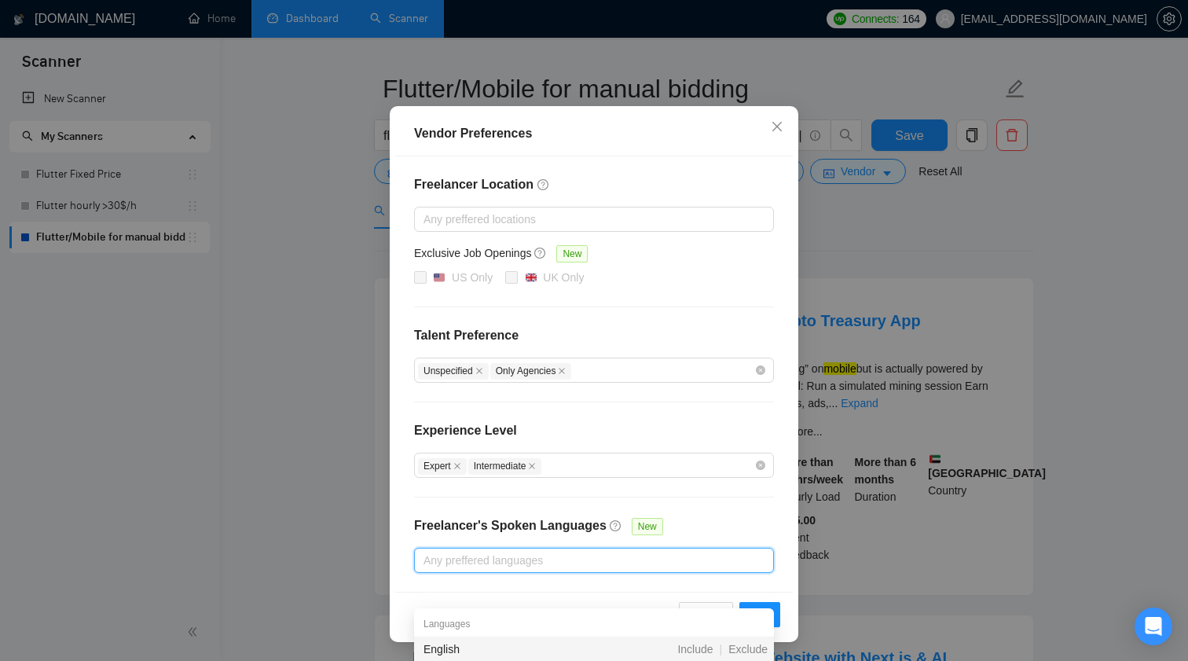
scroll to position [67, 0]
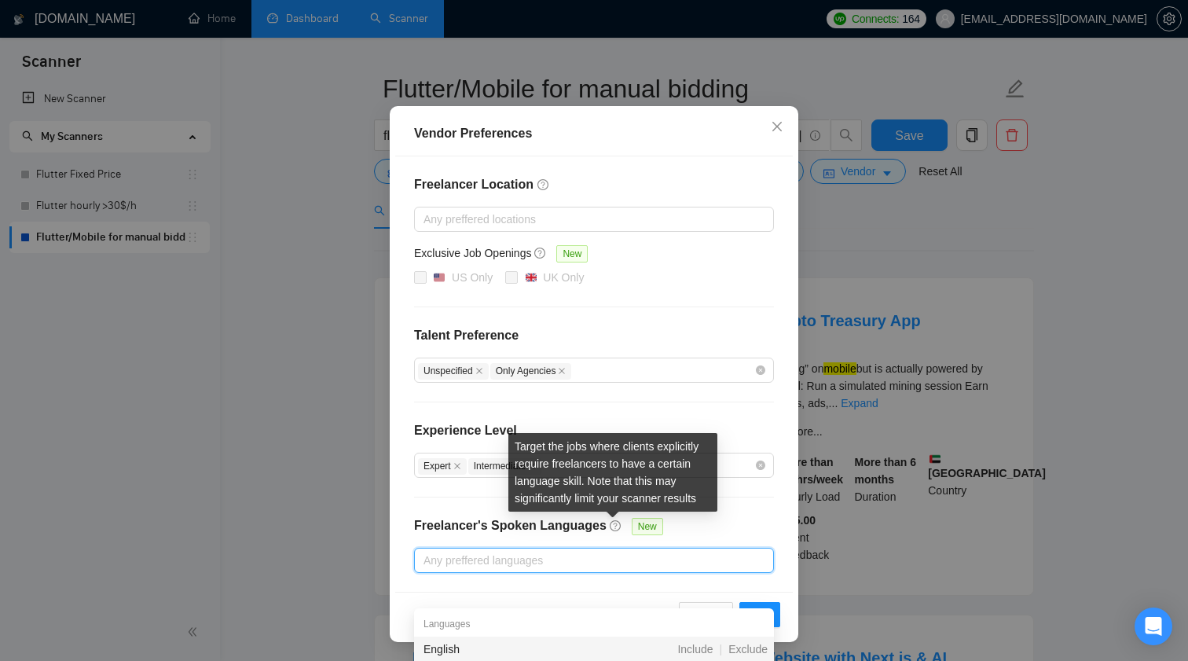
click at [699, 514] on div "Target the jobs where clients explicitly require freelancers to have a certain …" at bounding box center [613, 477] width 196 height 77
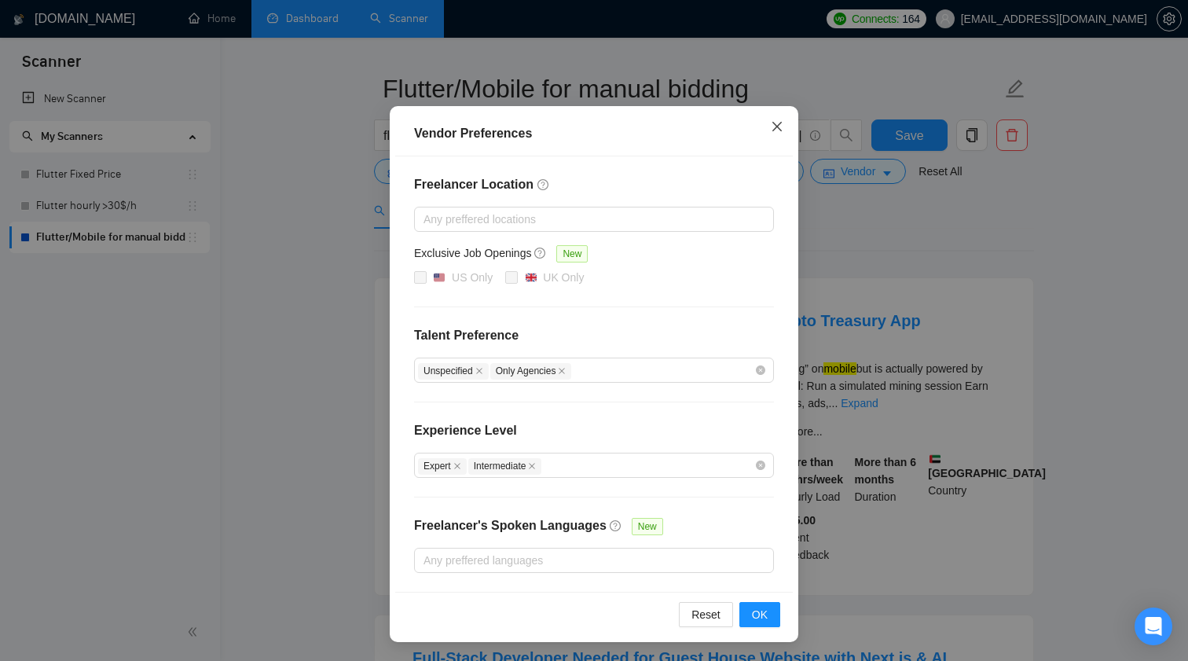
click at [773, 119] on span "Close" at bounding box center [777, 127] width 42 height 42
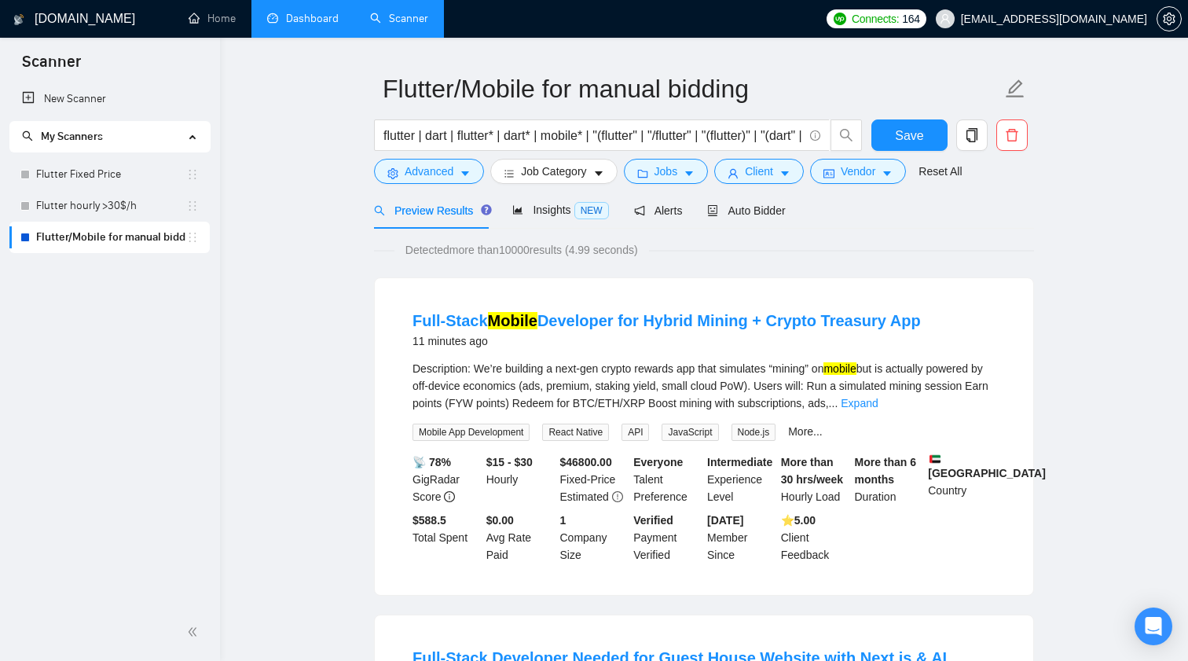
scroll to position [0, 0]
click at [537, 221] on div "Insights NEW" at bounding box center [560, 210] width 96 height 37
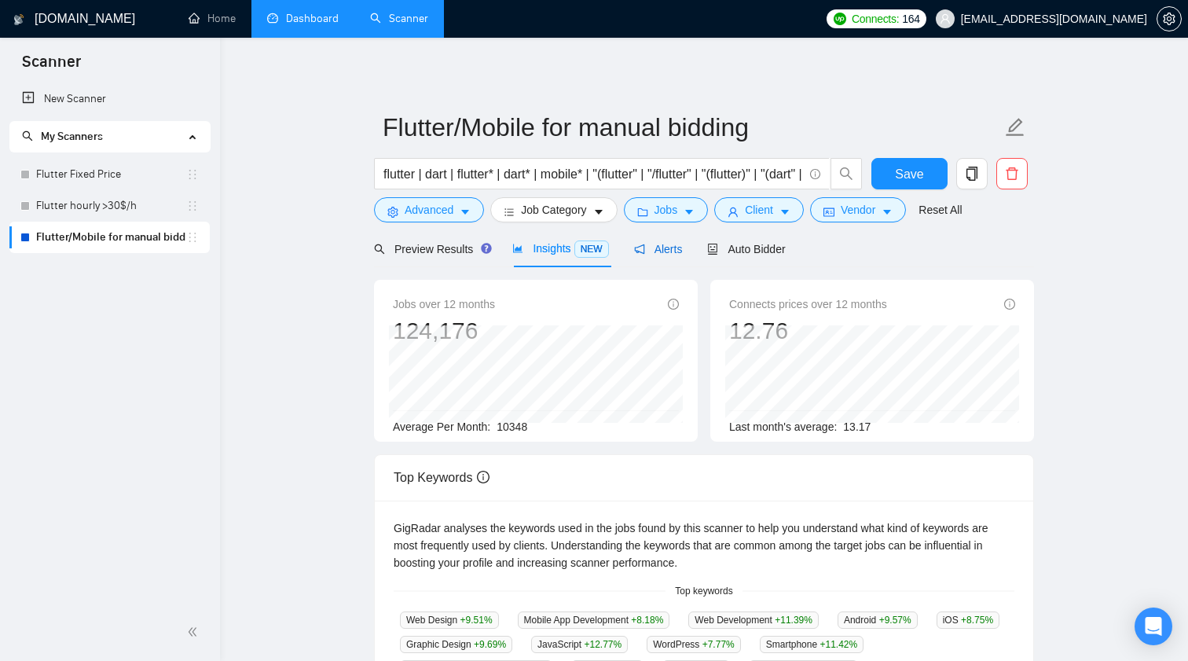
click at [673, 243] on span "Alerts" at bounding box center [658, 249] width 49 height 13
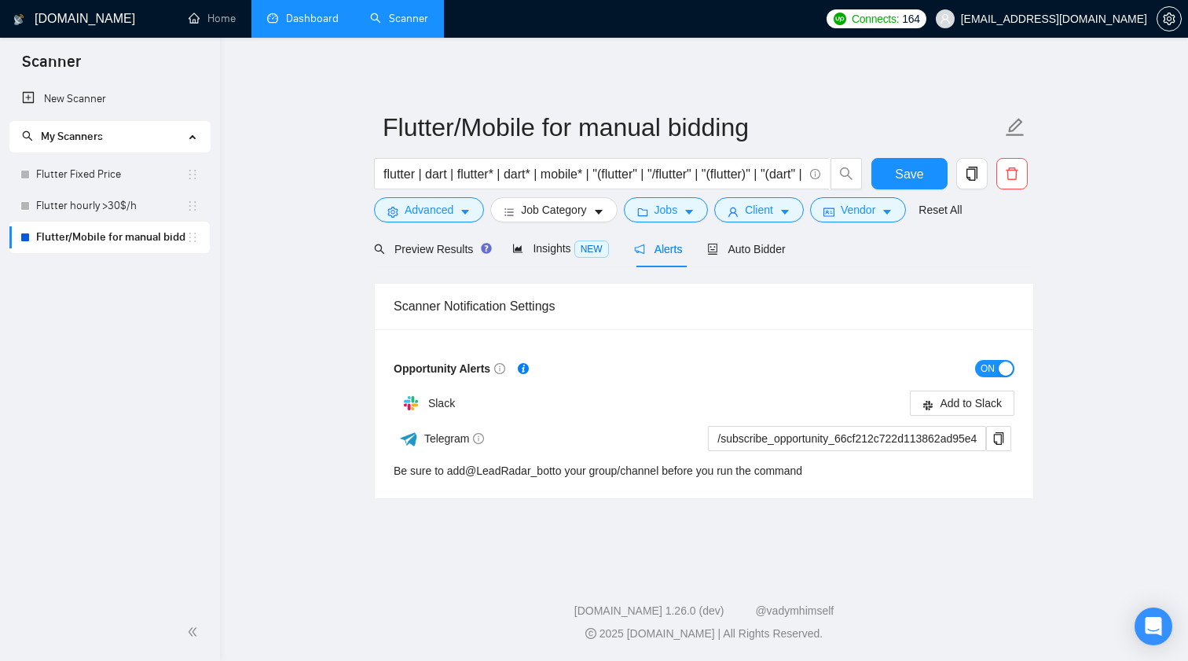
click at [793, 245] on div "Preview Results Insights NEW Alerts Auto Bidder" at bounding box center [704, 248] width 660 height 37
click at [772, 246] on span "Auto Bidder" at bounding box center [746, 249] width 78 height 13
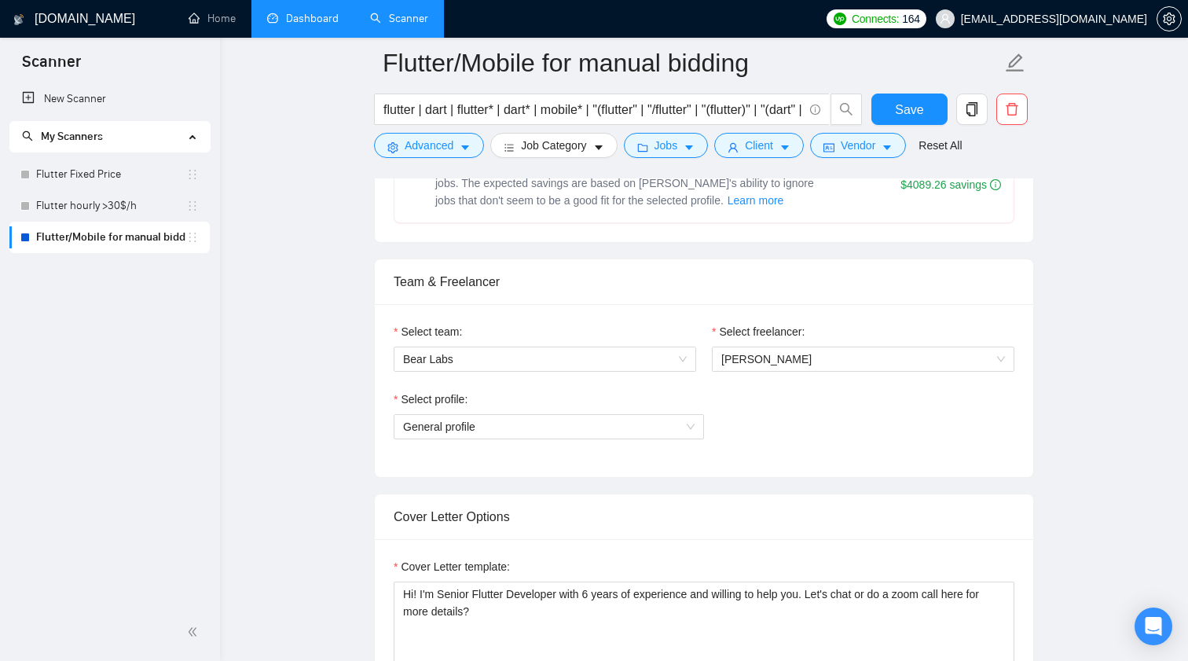
scroll to position [787, 0]
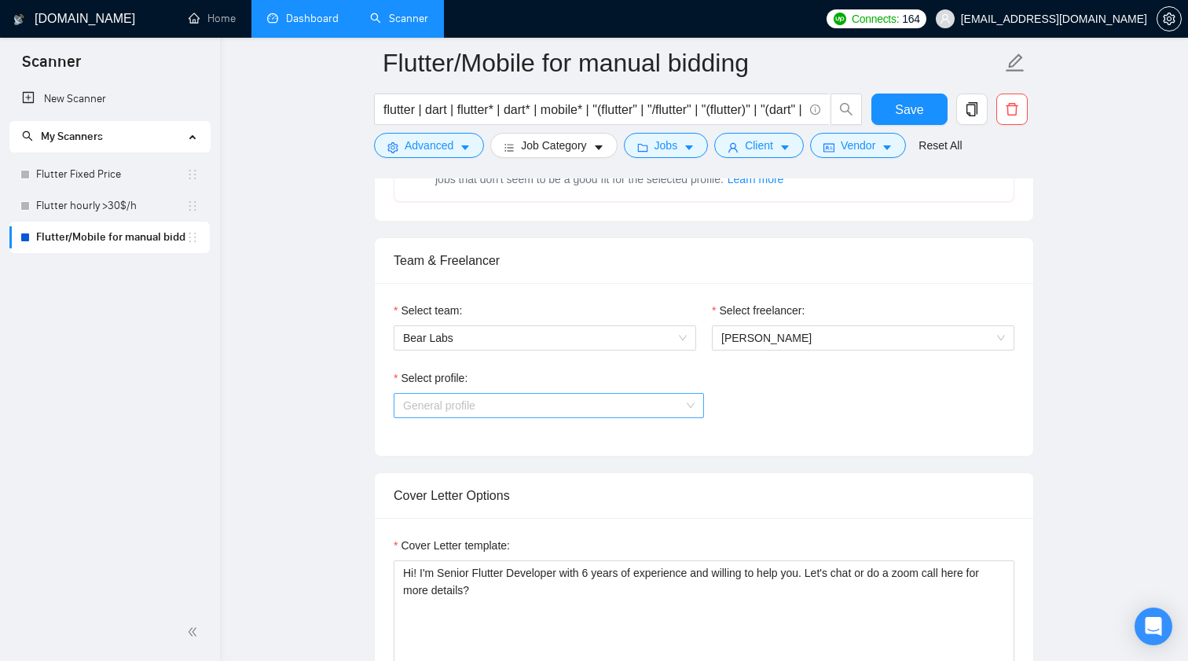
click at [543, 417] on span "General profile" at bounding box center [549, 406] width 292 height 24
click at [543, 411] on span "General profile" at bounding box center [549, 406] width 292 height 24
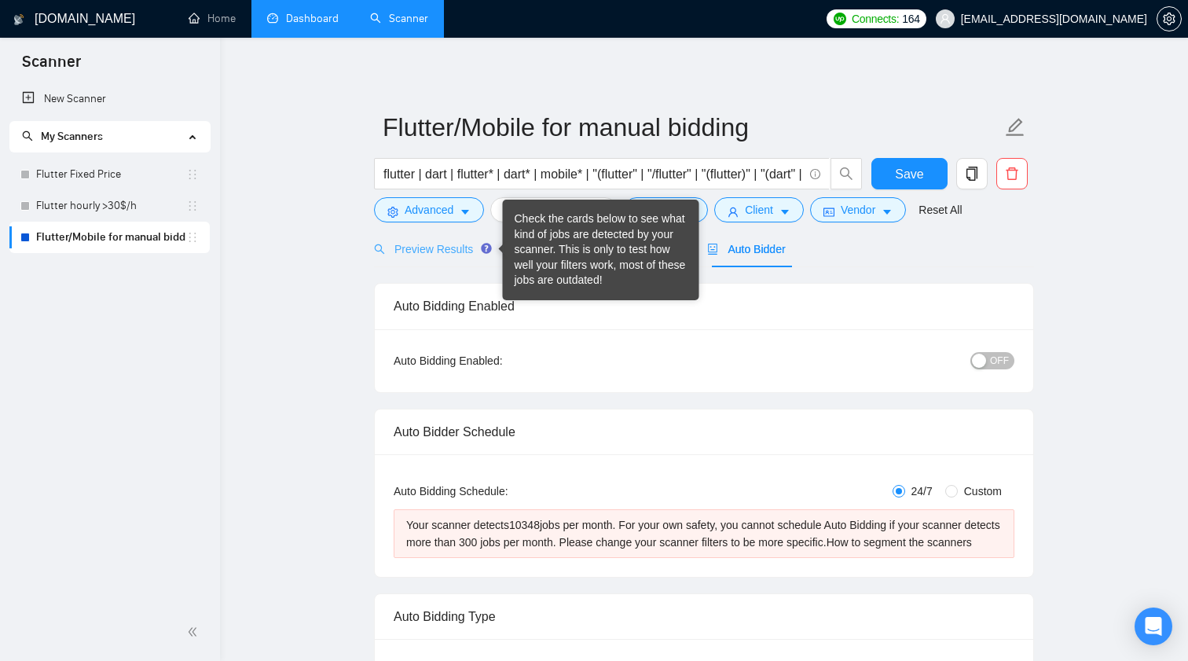
scroll to position [0, 0]
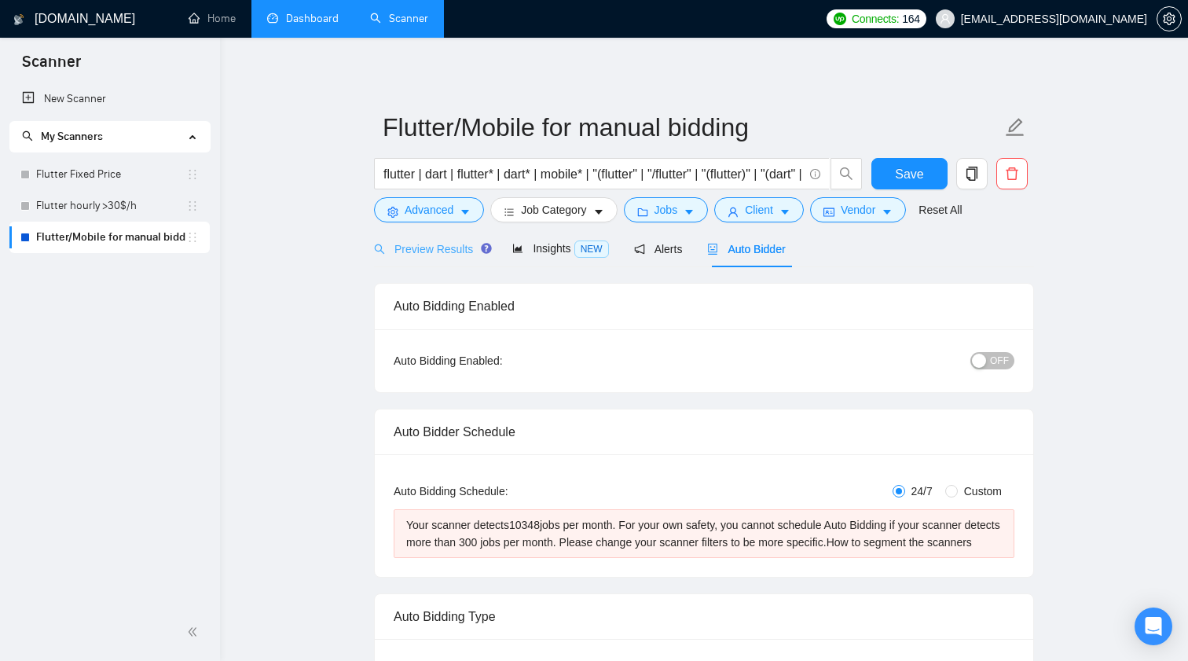
click at [422, 240] on div "Preview Results" at bounding box center [430, 248] width 113 height 37
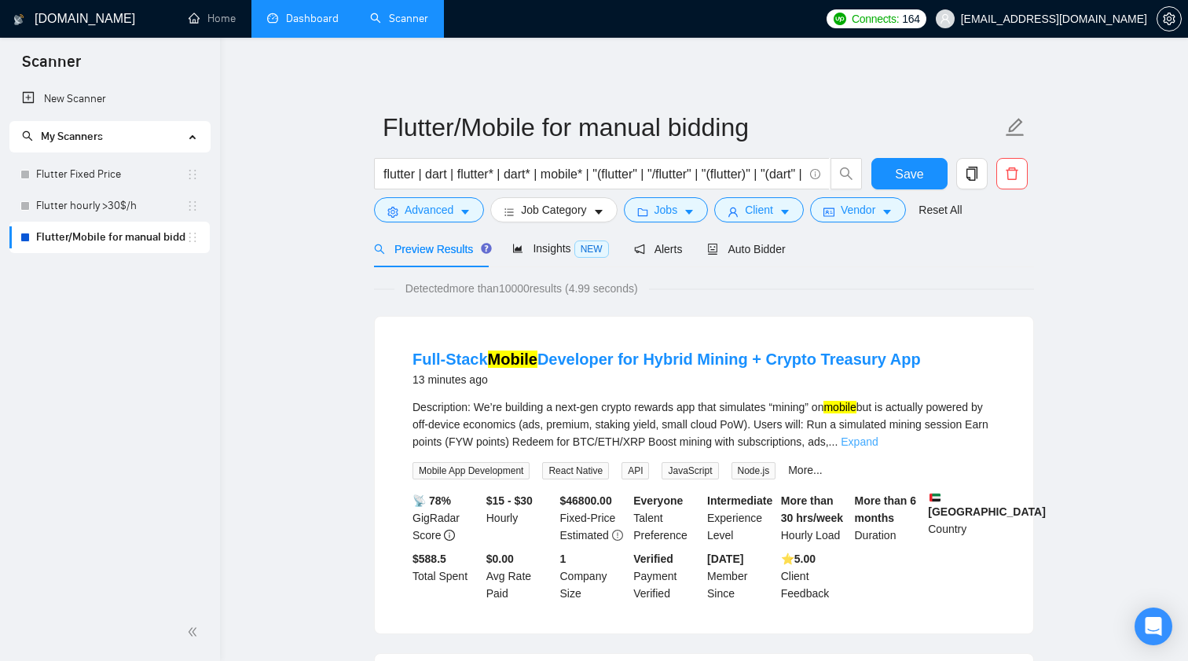
click at [878, 444] on link "Expand" at bounding box center [859, 441] width 37 height 13
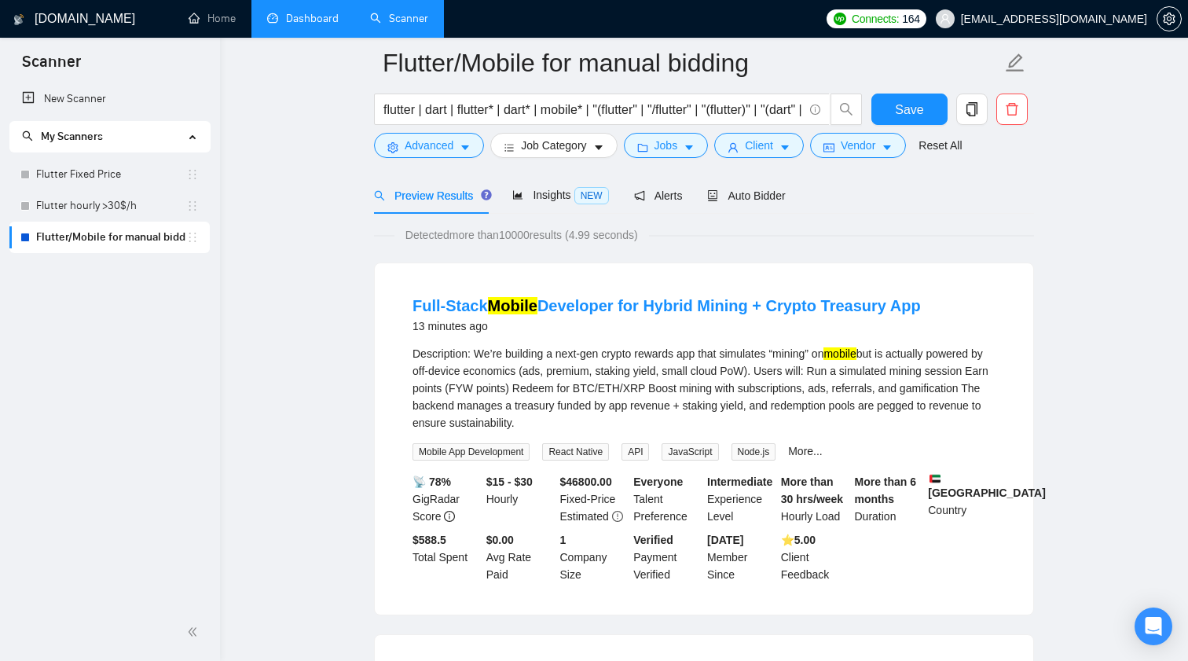
scroll to position [87, 0]
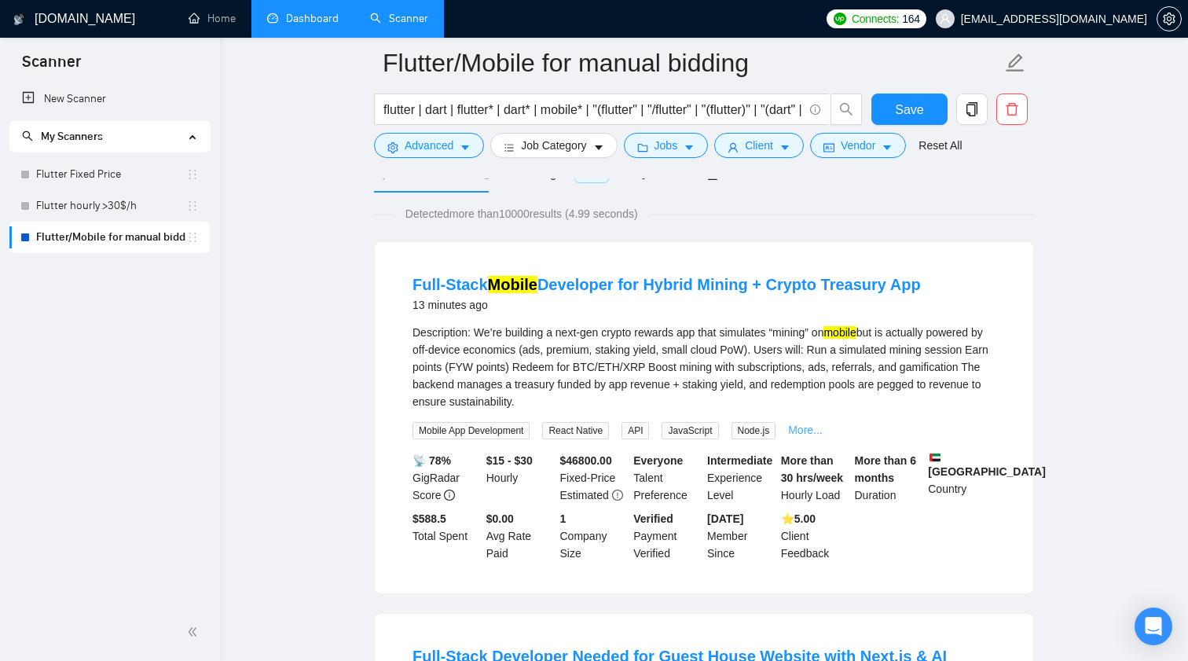
click at [820, 427] on link "More..." at bounding box center [805, 430] width 35 height 13
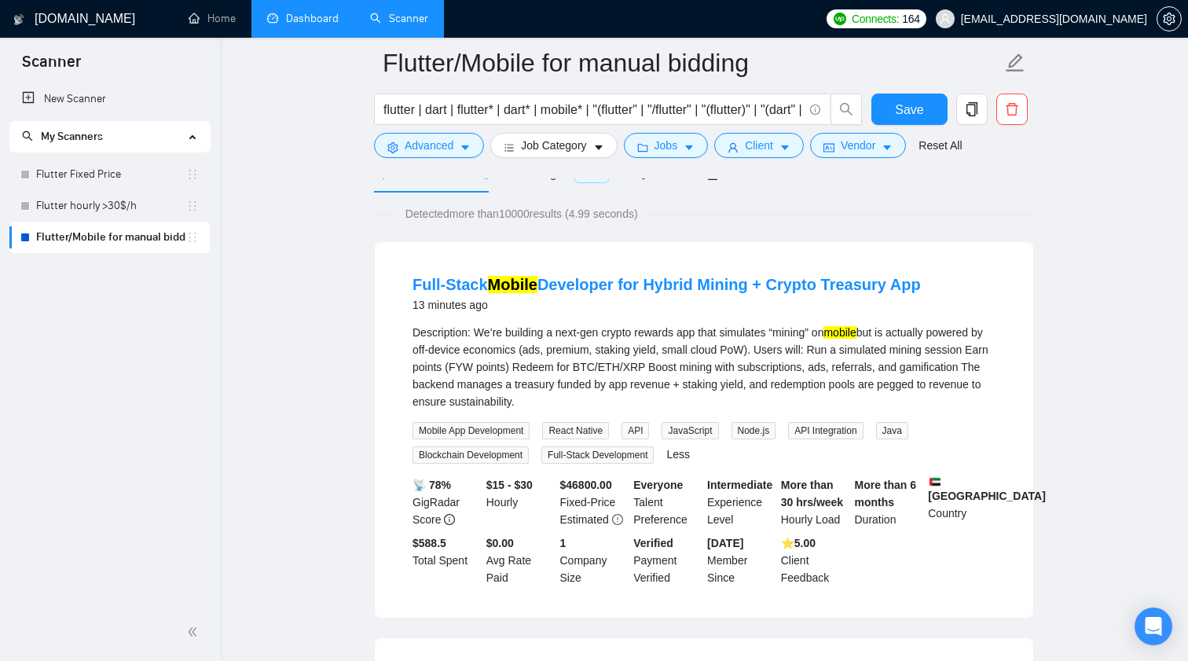
scroll to position [111, 0]
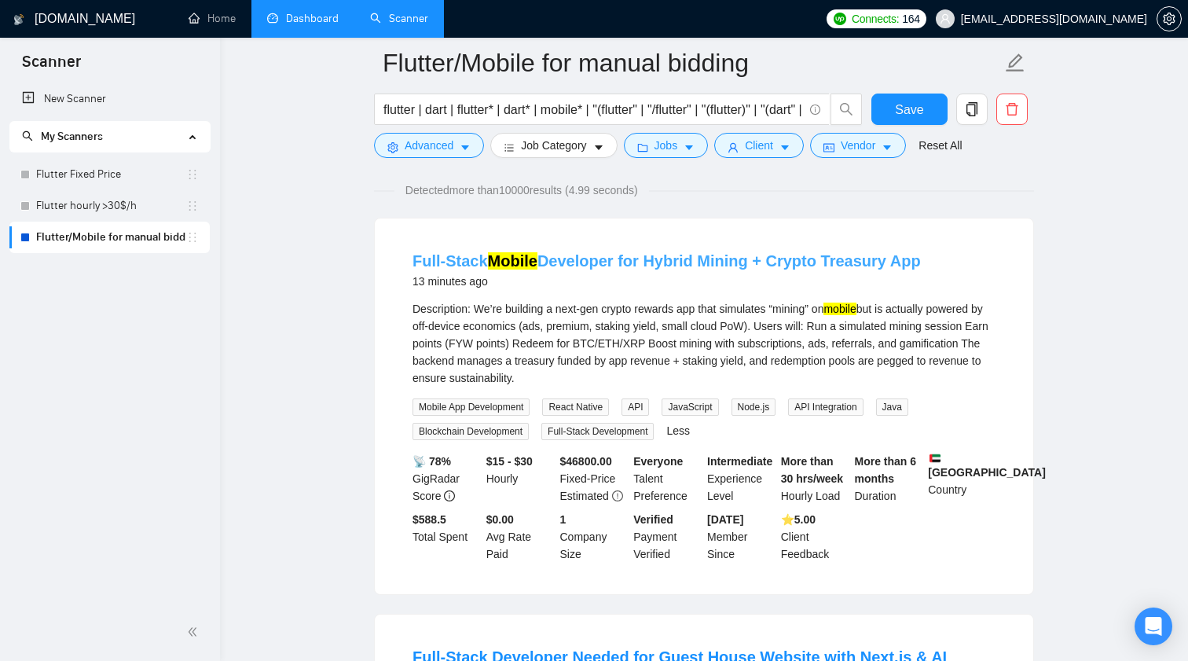
click at [618, 259] on link "Full-Stack Mobile Developer for Hybrid Mining + Crypto Treasury App" at bounding box center [667, 260] width 508 height 17
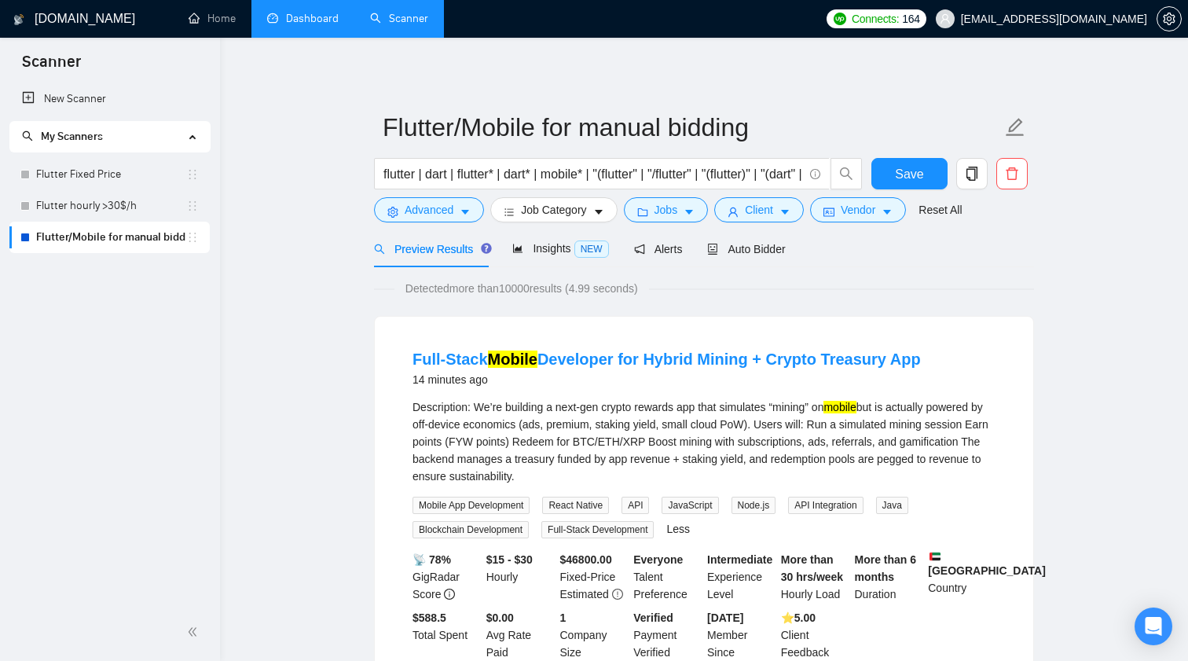
scroll to position [0, 0]
click at [904, 161] on button "Save" at bounding box center [909, 173] width 76 height 31
